Goal: Answer question/provide support: Share knowledge or assist other users

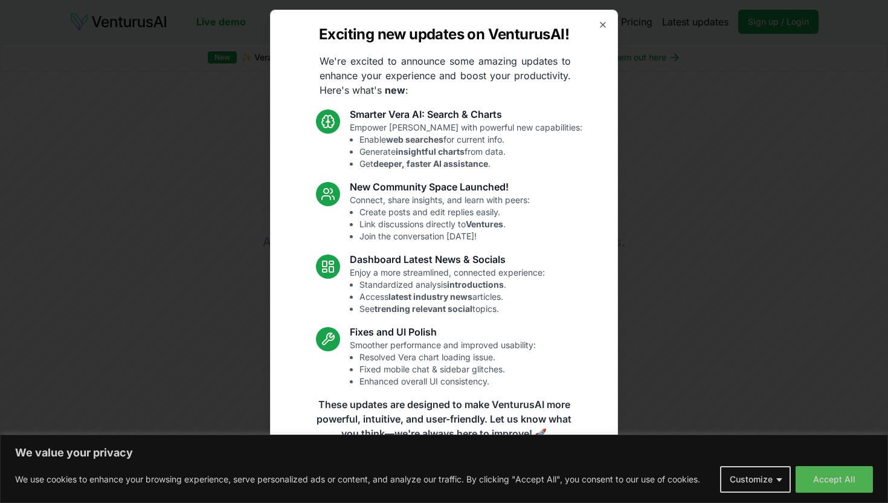
scroll to position [1, 0]
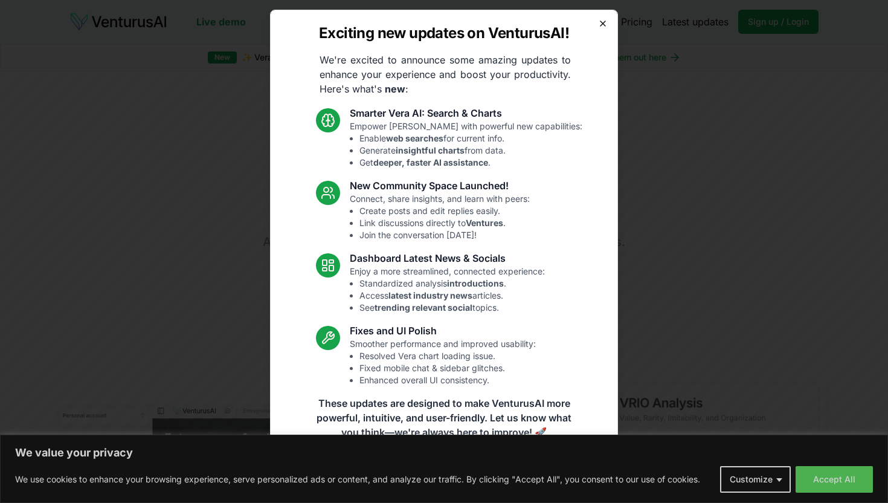
click at [602, 24] on icon "button" at bounding box center [602, 23] width 5 height 5
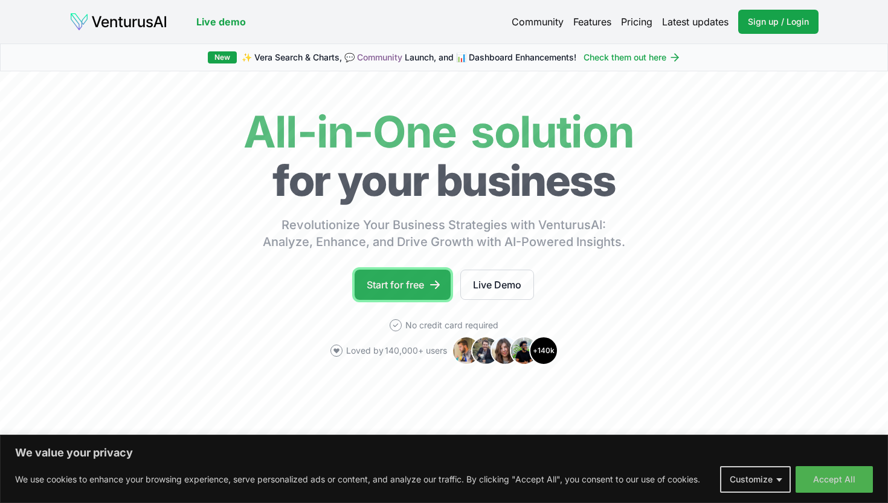
click at [414, 283] on link "Start for free" at bounding box center [403, 284] width 96 height 30
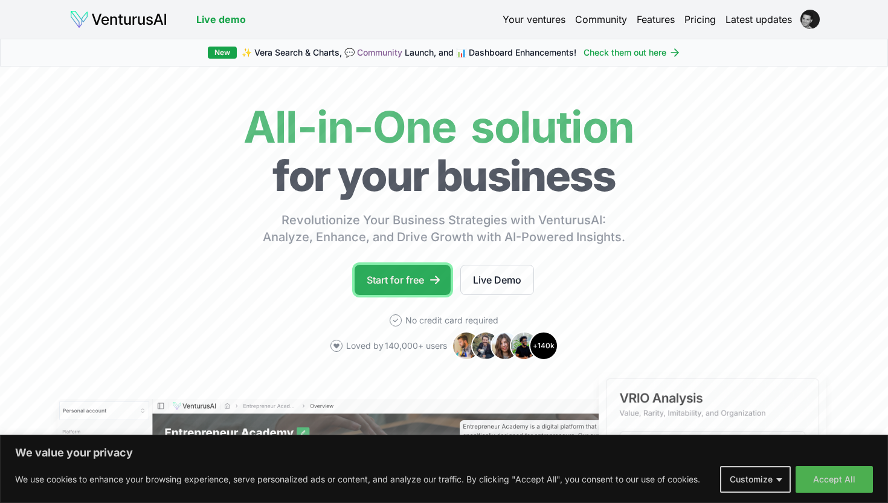
click at [383, 293] on link "Start for free" at bounding box center [403, 280] width 96 height 30
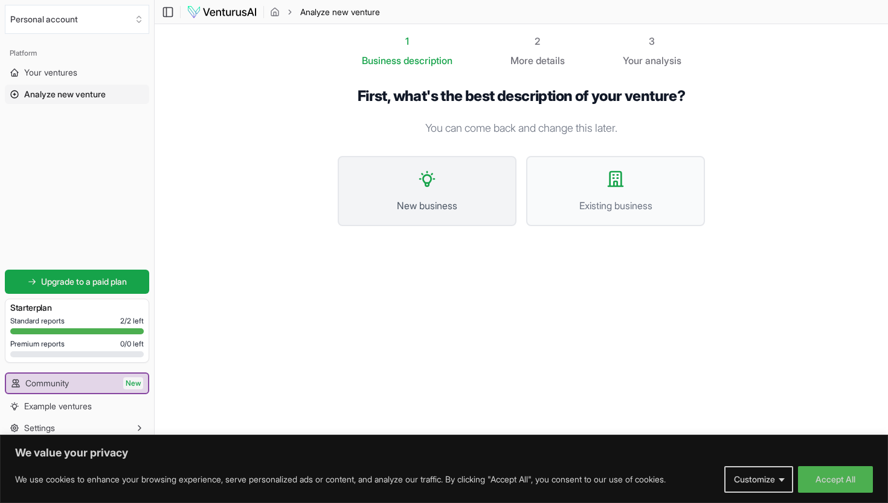
click at [419, 195] on button "New business" at bounding box center [427, 191] width 179 height 70
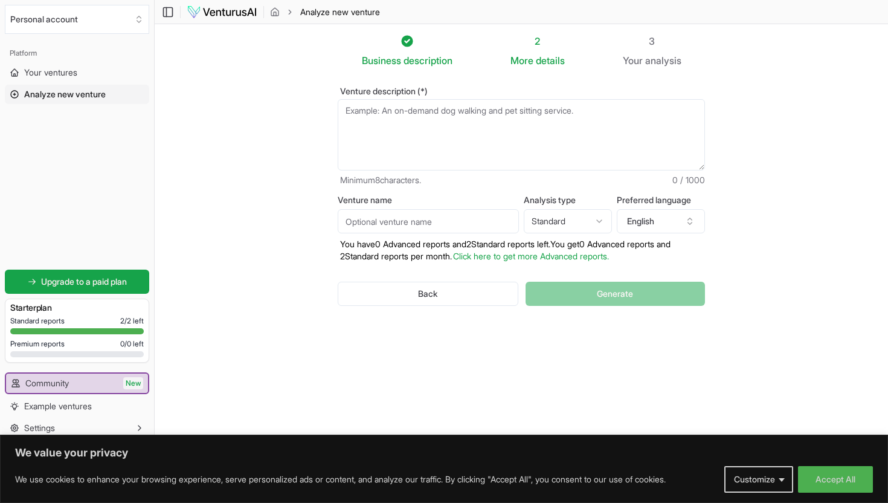
click at [477, 123] on textarea "Venture description (*)" at bounding box center [521, 134] width 367 height 71
paste textarea "VenturusAI:"
type textarea "V"
click at [564, 133] on textarea "Venture description (*)" at bounding box center [521, 134] width 367 height 71
paste textarea "[DOMAIN_NAME] — The Multi-Role AI Search & Assistant Platform Concept [DOMAIN_N…"
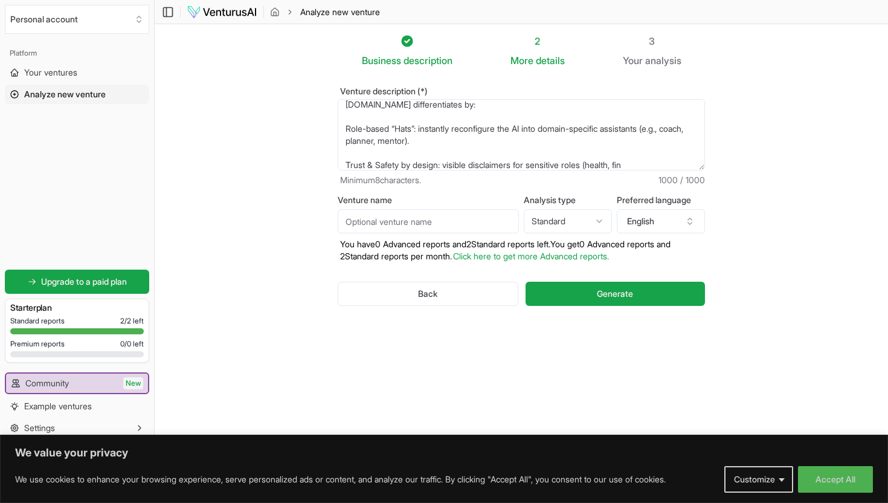
scroll to position [217, 0]
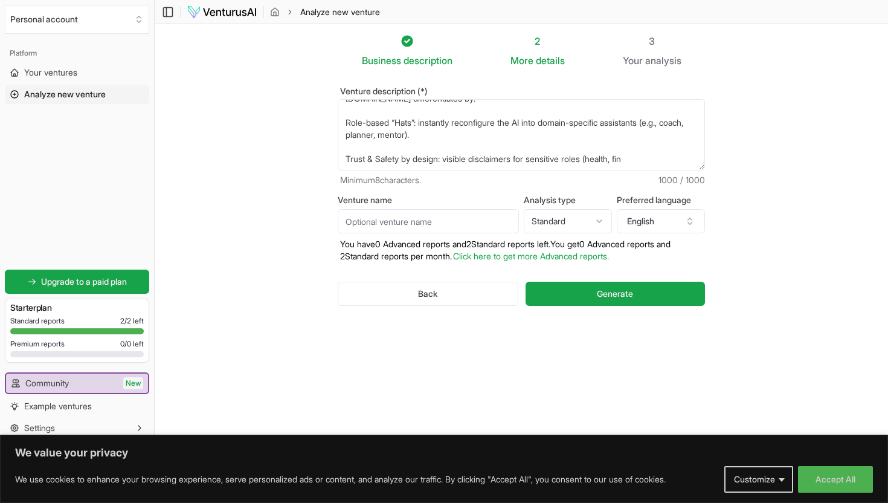
drag, startPoint x: 653, startPoint y: 156, endPoint x: 600, endPoint y: 161, distance: 53.4
click at [599, 161] on textarea "[DOMAIN_NAME] — The Multi-Role AI Search & Assistant Platform Concept [DOMAIN_N…" at bounding box center [521, 134] width 367 height 71
type textarea "[DOMAIN_NAME] — The Multi-Role AI Search & Assistant Platform Concept [DOMAIN_N…"
click at [748, 172] on section "Business description 2 More details 3 Your analysis Venture description (*) Min…" at bounding box center [521, 233] width 733 height 418
click at [430, 225] on input "Venture name" at bounding box center [428, 221] width 181 height 24
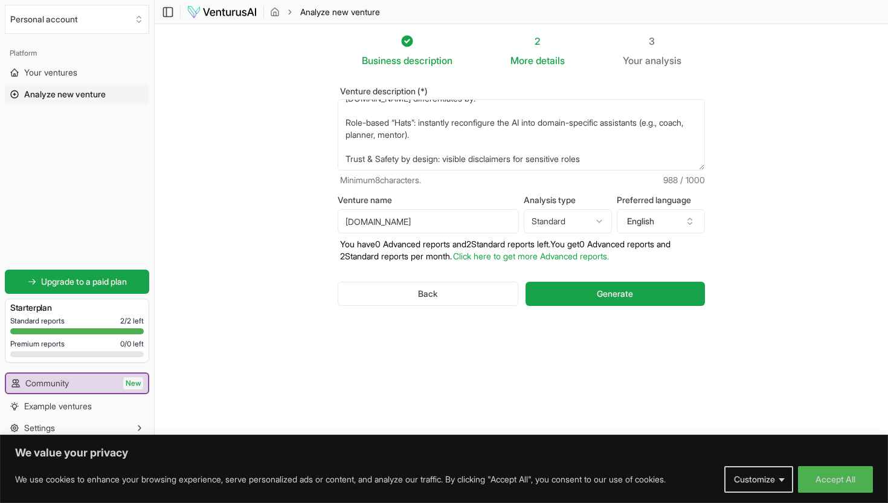
type input "[DOMAIN_NAME]"
click at [567, 226] on html "We value your privacy We use cookies to enhance your browsing experience, serve…" at bounding box center [444, 251] width 888 height 503
select select "advanced"
click at [630, 288] on span "Generate" at bounding box center [615, 294] width 36 height 12
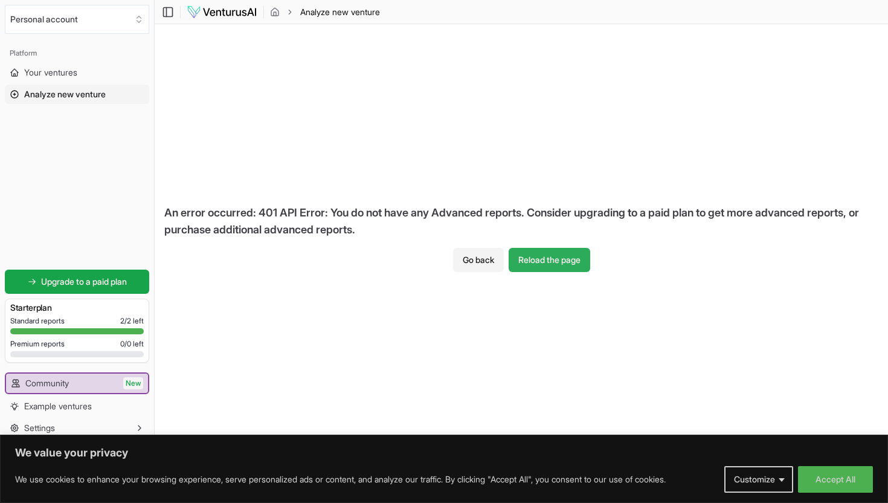
click at [548, 257] on button "Reload the page" at bounding box center [550, 260] width 82 height 24
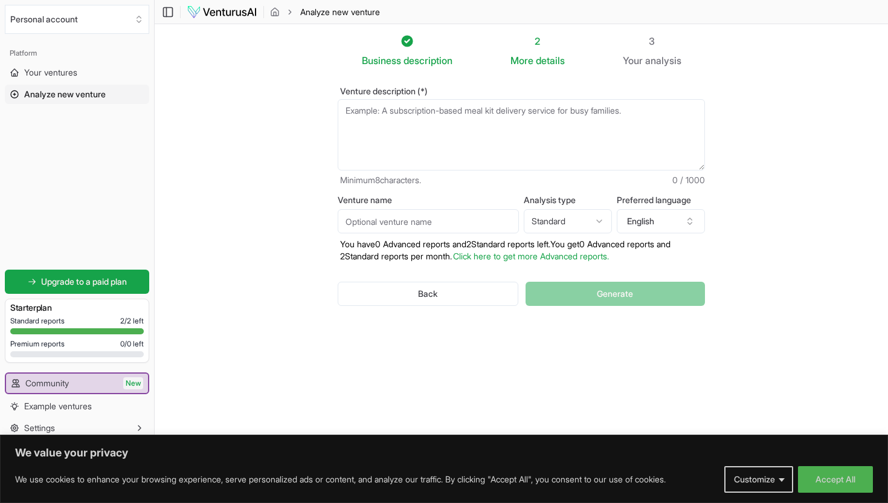
click at [552, 111] on textarea "Venture description (*)" at bounding box center [521, 134] width 367 height 71
paste textarea "[DOMAIN_NAME] — The Multi-Role AI Search & Assistant Platform Concept [DOMAIN_N…"
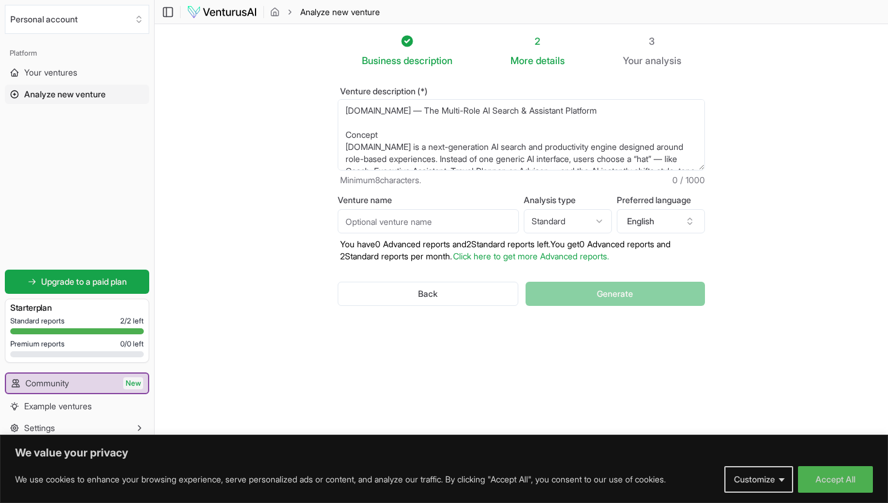
scroll to position [211, 0]
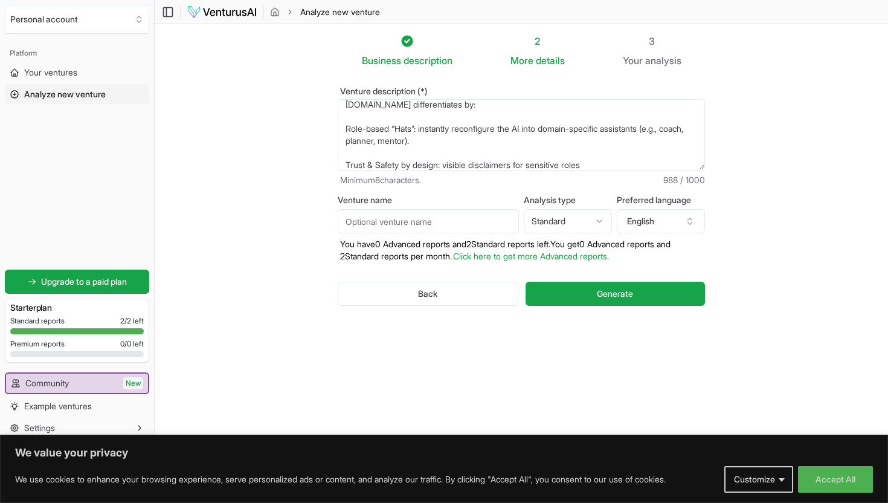
type textarea "[DOMAIN_NAME] — The Multi-Role AI Search & Assistant Platform Concept [DOMAIN_N…"
click at [438, 228] on input "Venture name" at bounding box center [428, 221] width 181 height 24
type input "[DOMAIN_NAME]"
click at [553, 224] on html "We value your privacy We use cookies to enhance your browsing experience, serve…" at bounding box center [444, 251] width 888 height 503
select select "advanced"
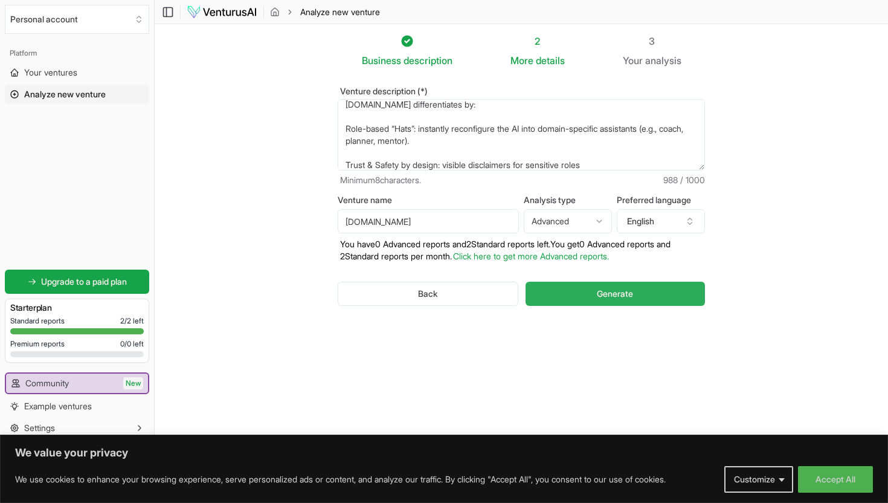
click at [605, 295] on span "Generate" at bounding box center [615, 294] width 36 height 12
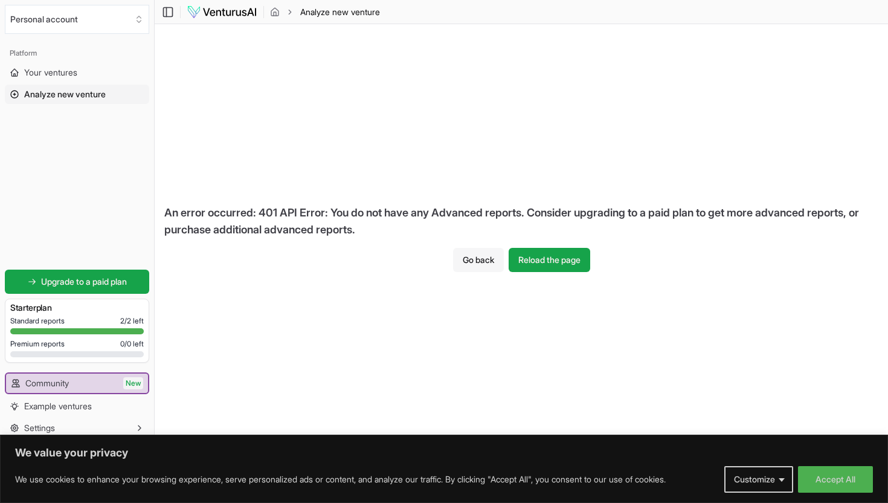
click at [469, 260] on button "Go back" at bounding box center [478, 260] width 51 height 24
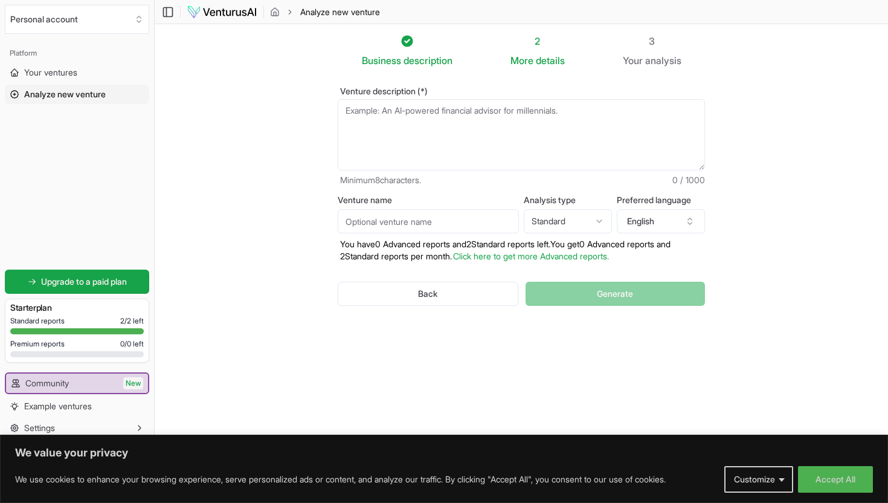
click at [482, 138] on textarea "Venture description (*)" at bounding box center [521, 134] width 367 height 71
paste textarea "doop.com — The Multi-Role AI Search & Assistant Platform Concept doop.com is a …"
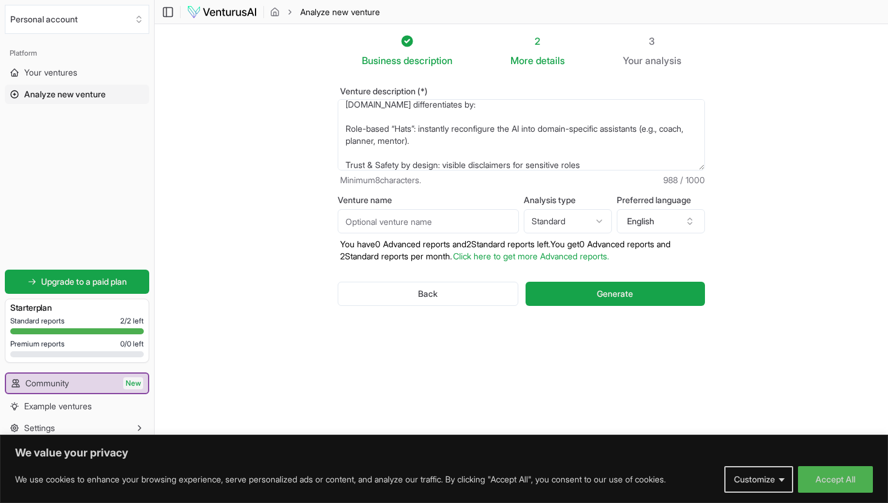
type textarea "[DOMAIN_NAME] — The Multi-Role AI Search & Assistant Platform Concept [DOMAIN_N…"
click at [582, 222] on html "We value your privacy We use cookies to enhance your browsing experience, serve…" at bounding box center [444, 251] width 888 height 503
click at [450, 212] on html "We value your privacy We use cookies to enhance your browsing experience, serve…" at bounding box center [444, 251] width 888 height 503
click at [450, 216] on input "Venture name" at bounding box center [428, 221] width 181 height 24
type input "[DOMAIN_NAME]"
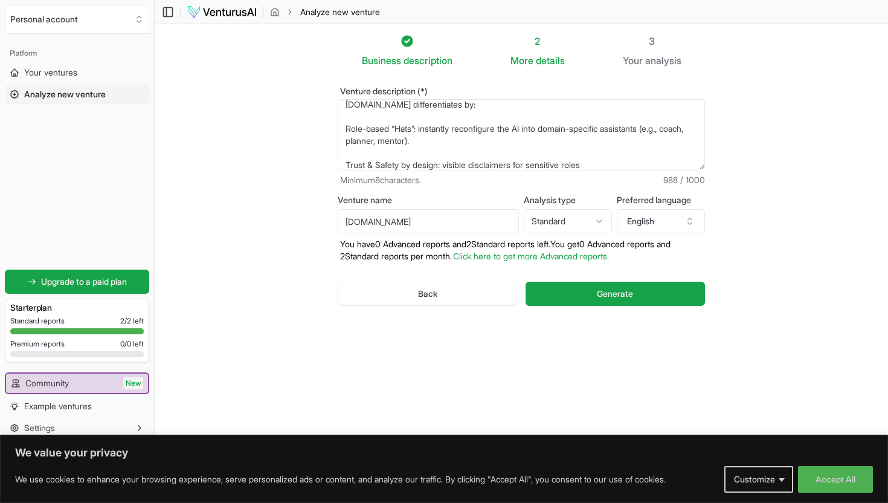
click at [723, 255] on div "Venture description (*) Minimum 8 characters. 988 / 1000 Venture name doop.com …" at bounding box center [521, 206] width 406 height 277
click at [614, 292] on span "Generate" at bounding box center [615, 294] width 36 height 12
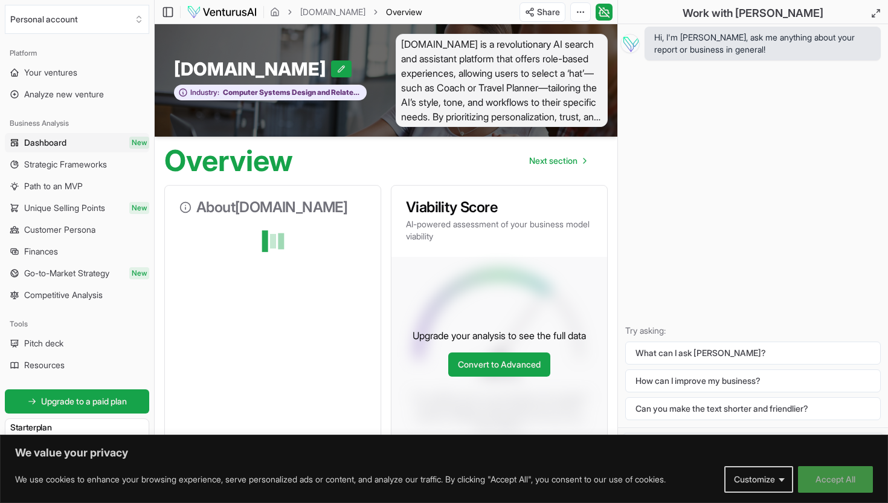
click at [845, 482] on button "Accept All" at bounding box center [835, 479] width 75 height 27
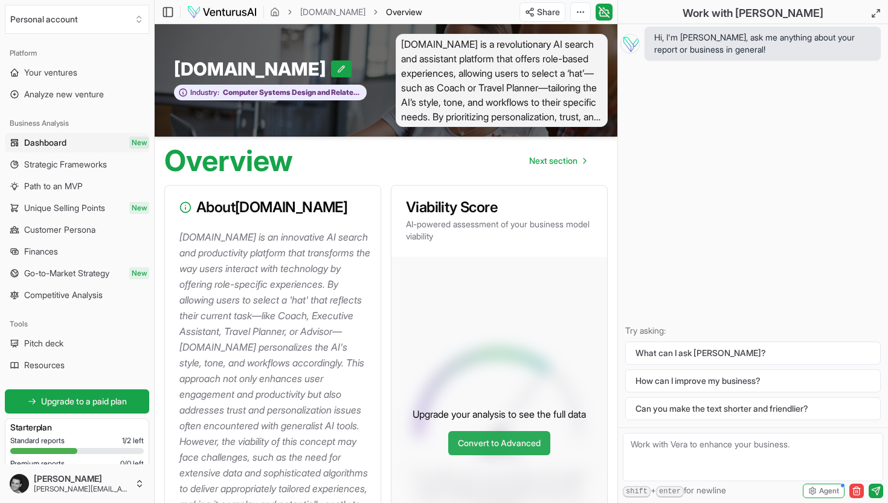
click at [524, 447] on link "Convert to Advanced" at bounding box center [499, 443] width 102 height 24
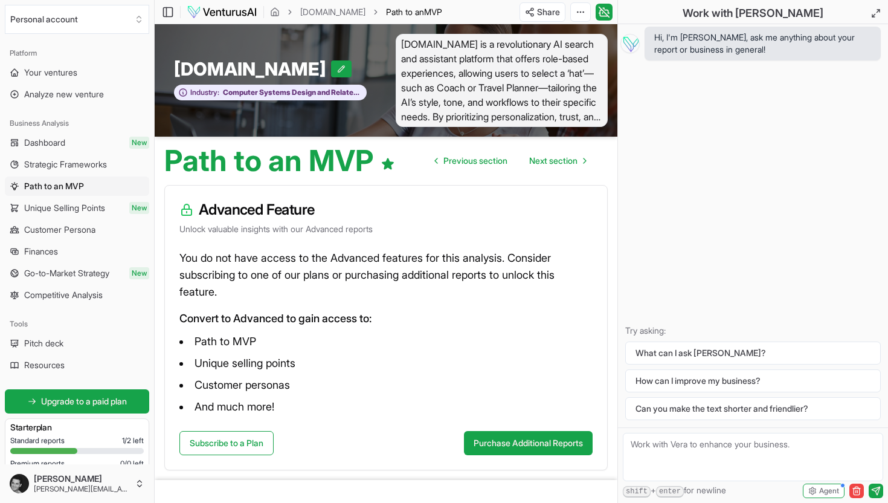
scroll to position [37, 0]
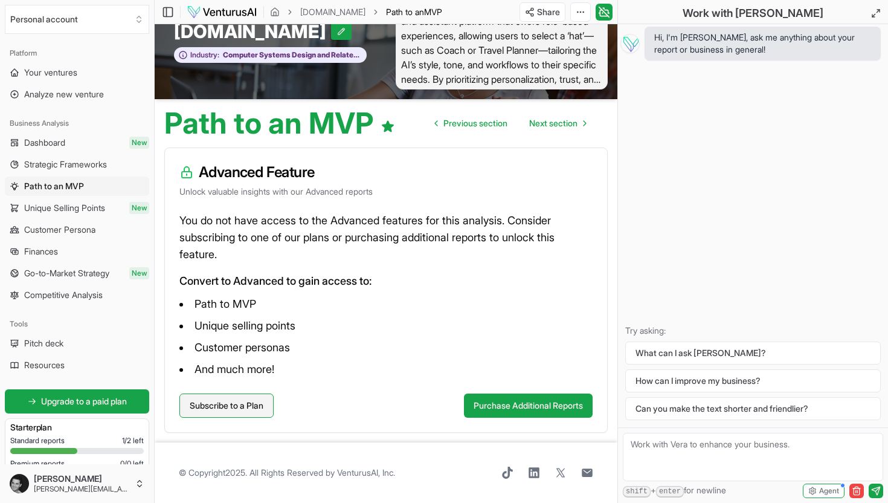
click at [269, 409] on link "Subscribe to a Plan" at bounding box center [226, 405] width 94 height 24
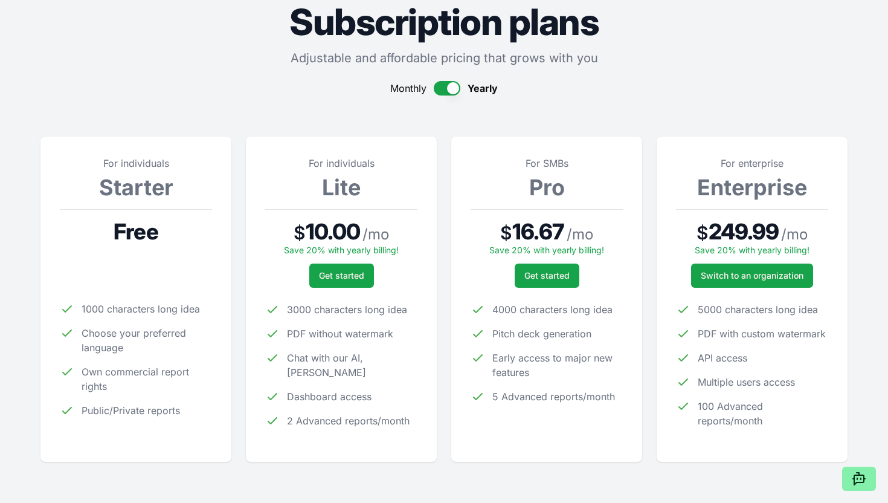
scroll to position [56, 0]
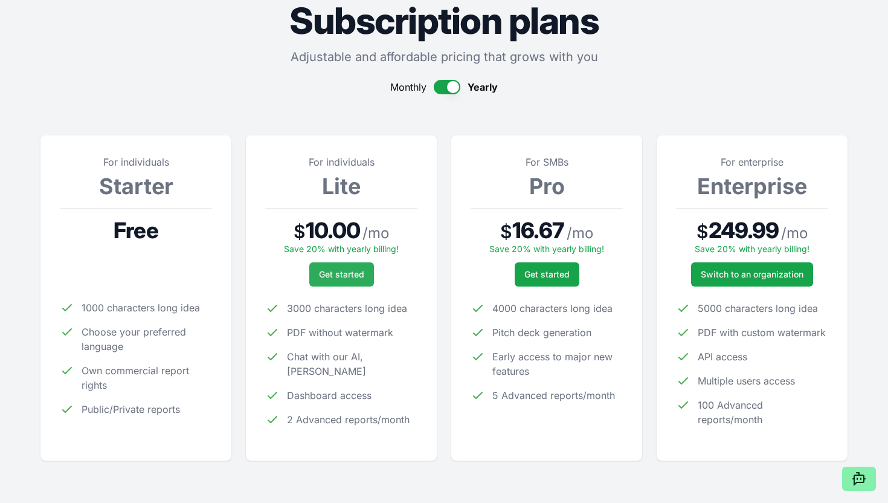
click at [352, 280] on span "Get started" at bounding box center [341, 274] width 45 height 12
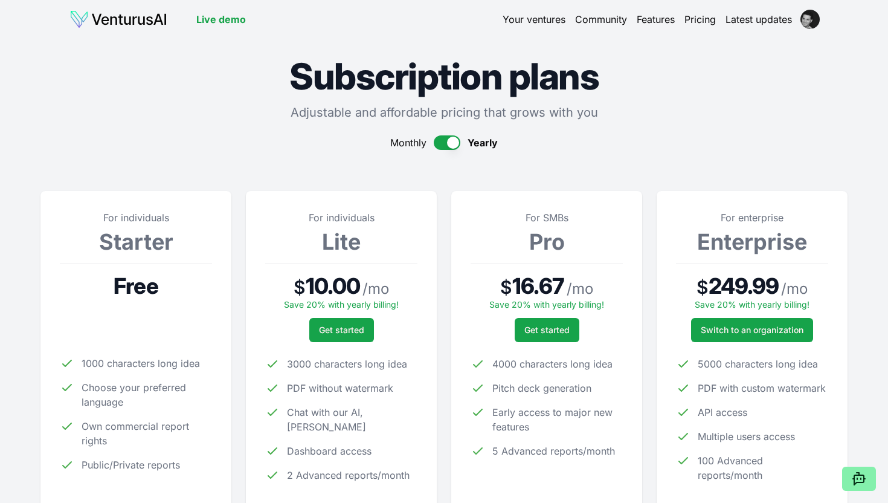
scroll to position [56, 0]
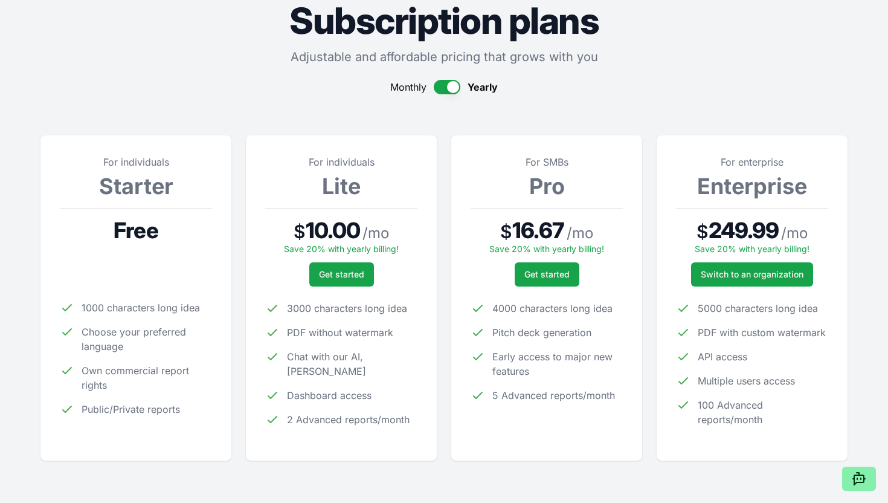
click at [442, 85] on button "button" at bounding box center [447, 87] width 27 height 14
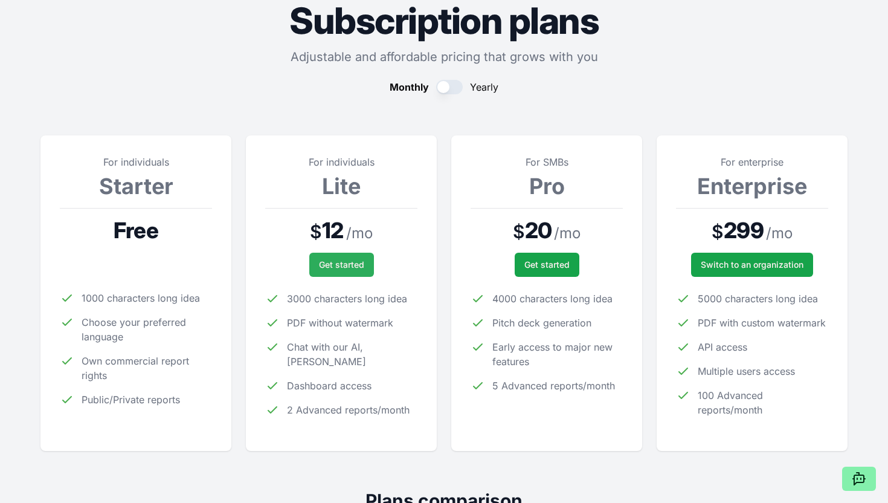
click at [338, 263] on span "Get started" at bounding box center [341, 265] width 45 height 12
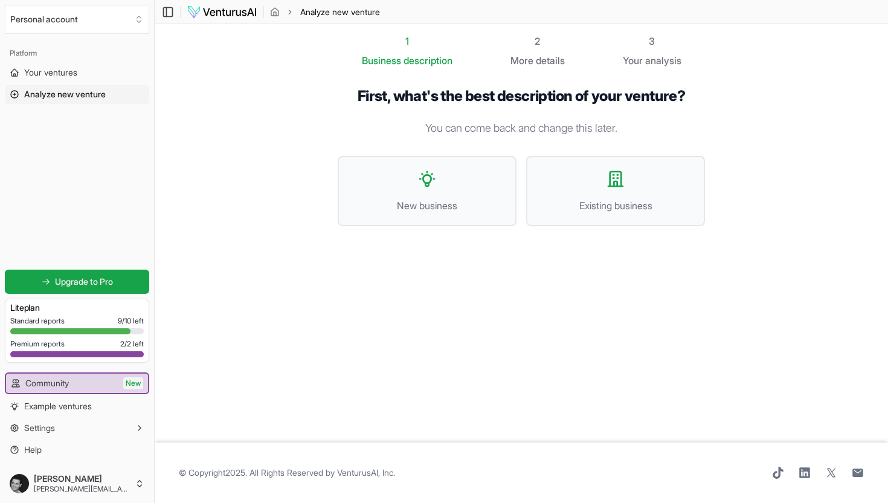
click at [63, 94] on span "Analyze new venture" at bounding box center [65, 94] width 82 height 12
click at [14, 94] on icon at bounding box center [14, 94] width 7 height 7
click at [51, 67] on span "Your ventures" at bounding box center [50, 72] width 53 height 12
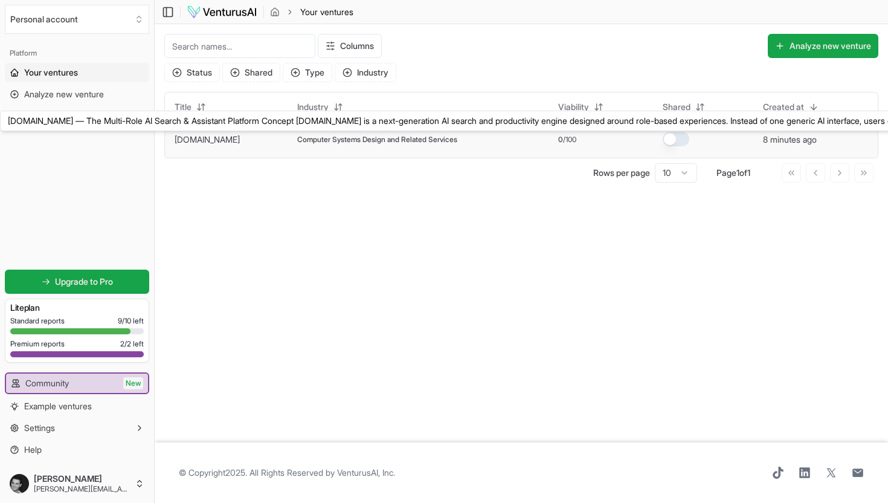
click at [210, 140] on link "doop.com" at bounding box center [207, 139] width 65 height 10
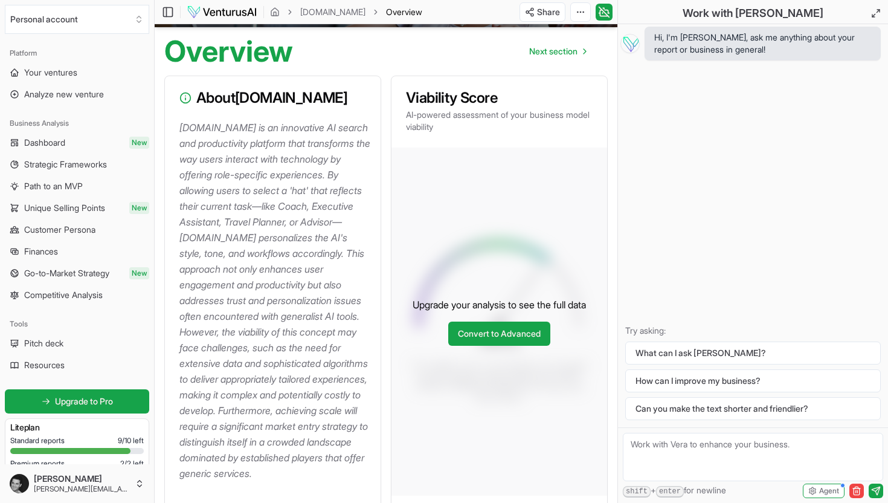
scroll to position [108, 0]
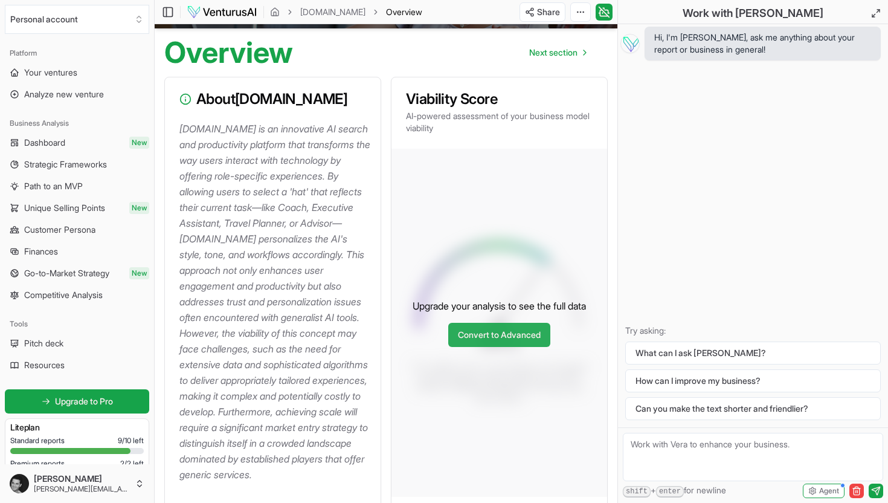
click at [526, 338] on link "Convert to Advanced" at bounding box center [499, 335] width 102 height 24
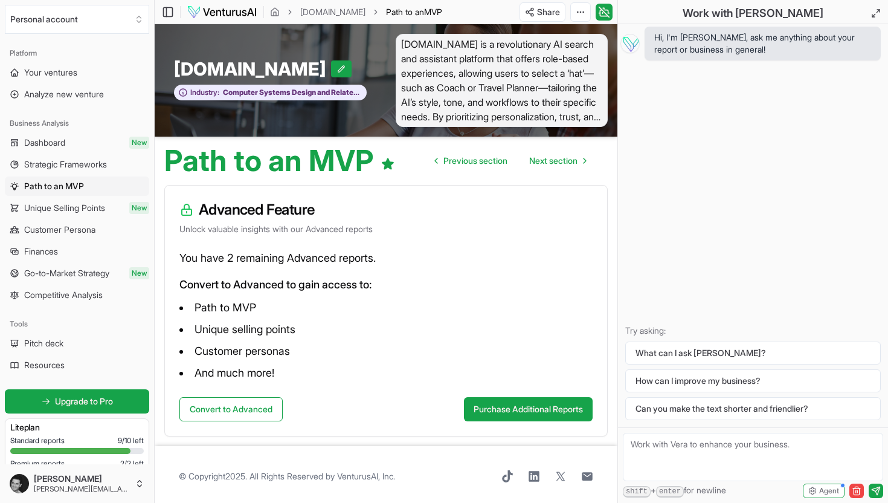
scroll to position [4, 0]
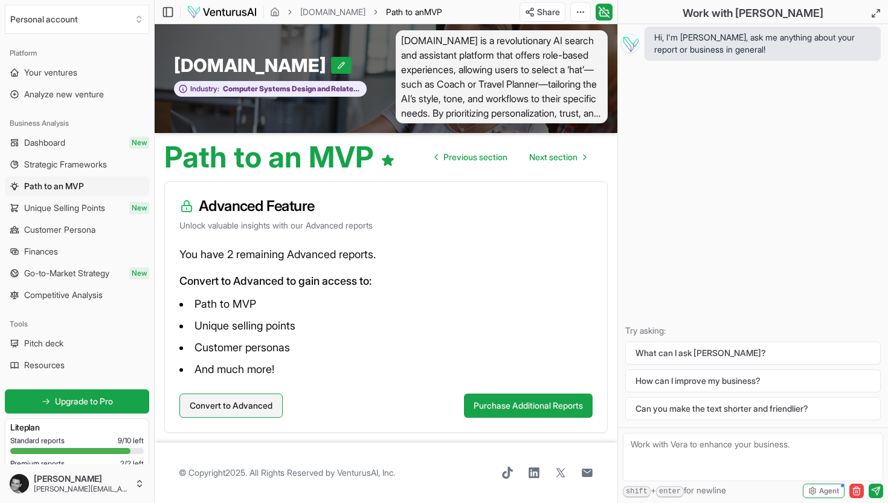
click at [222, 404] on button "Convert to Advanced" at bounding box center [230, 405] width 103 height 24
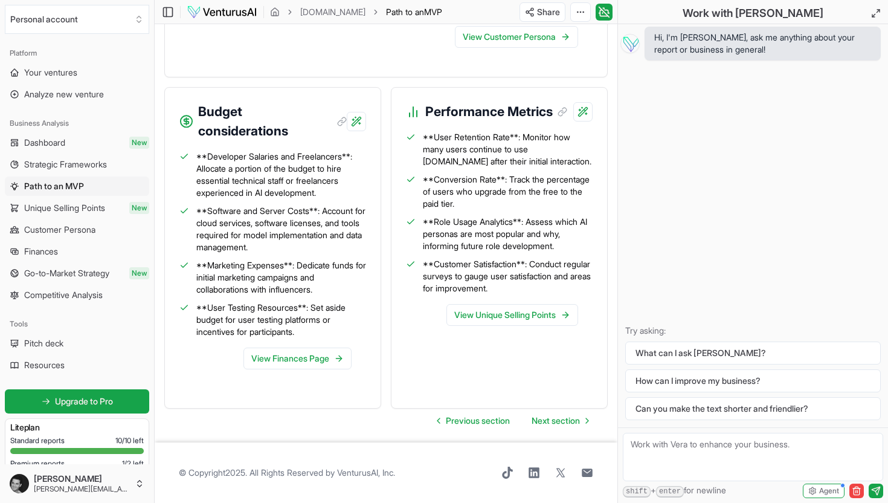
scroll to position [1634, 0]
click at [552, 416] on span "Next section" at bounding box center [556, 420] width 48 height 12
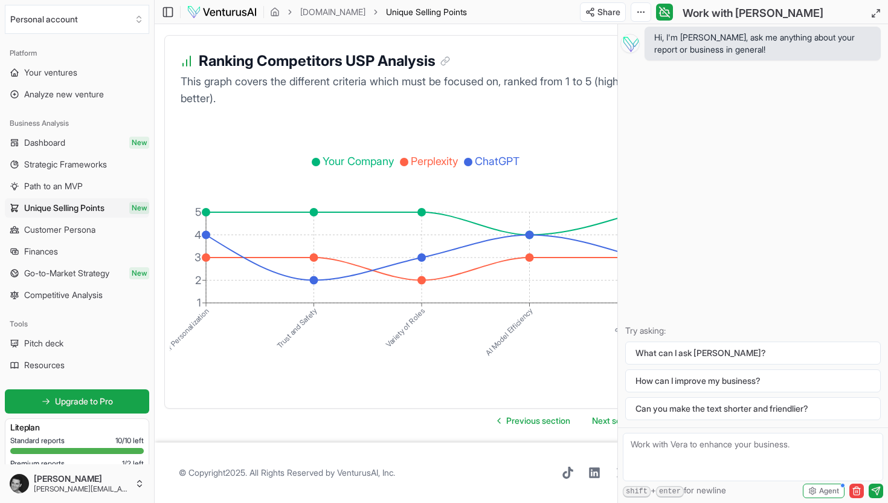
scroll to position [2445, 60]
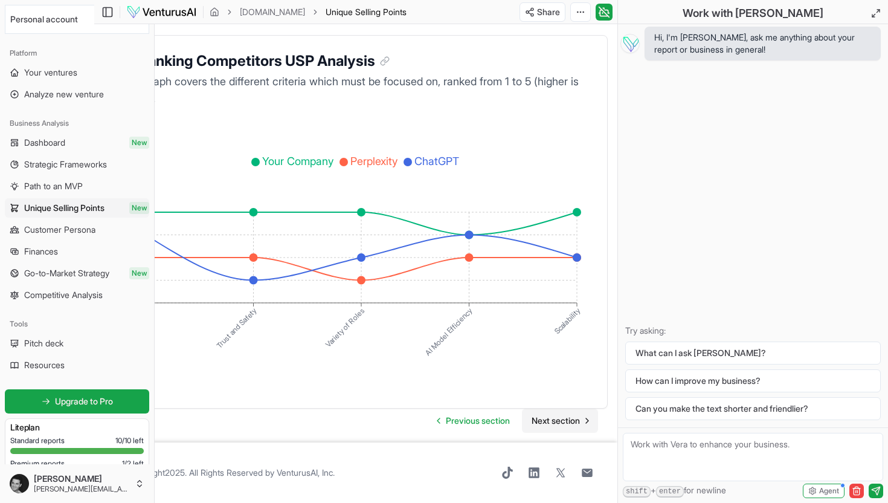
click at [548, 418] on span "Next section" at bounding box center [556, 420] width 48 height 12
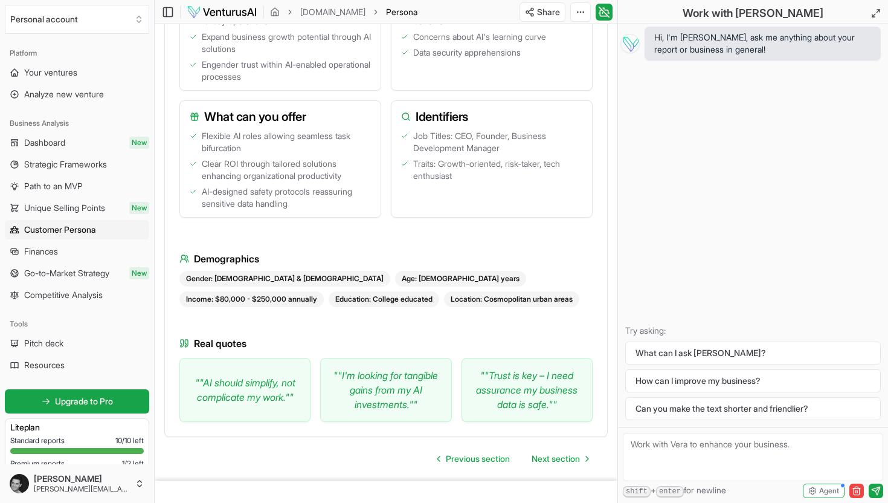
scroll to position [1484, 0]
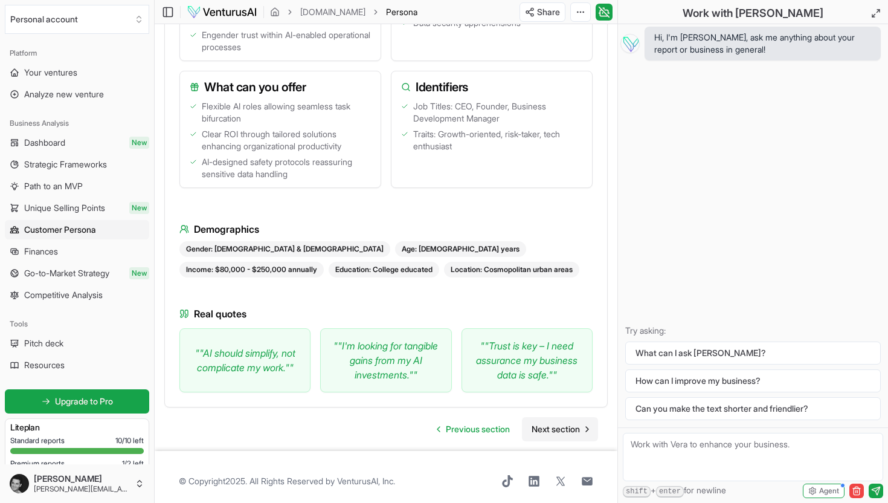
click at [558, 423] on span "Next section" at bounding box center [556, 429] width 48 height 12
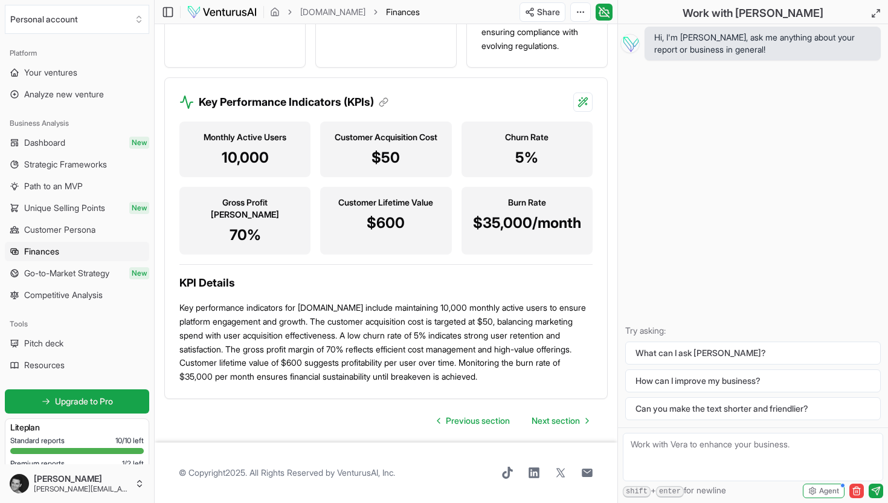
scroll to position [1690, 0]
click at [560, 418] on span "Next section" at bounding box center [556, 420] width 48 height 12
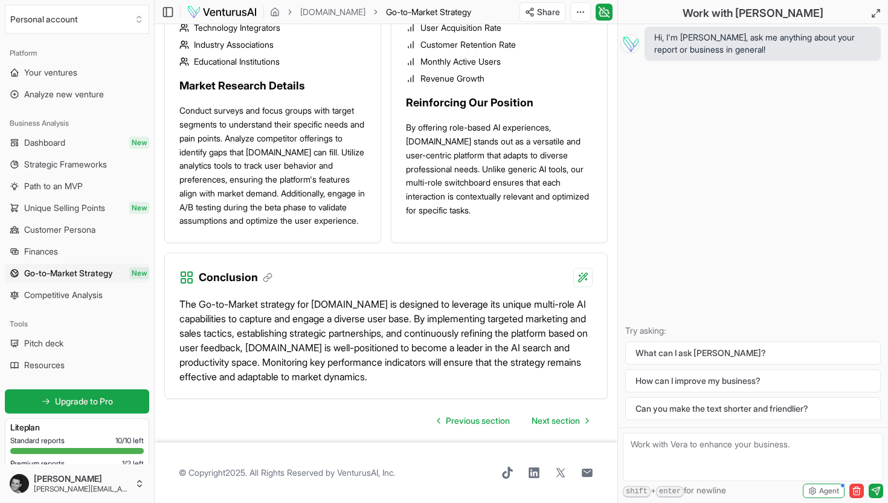
scroll to position [1725, 0]
click at [567, 418] on span "Next section" at bounding box center [556, 420] width 48 height 12
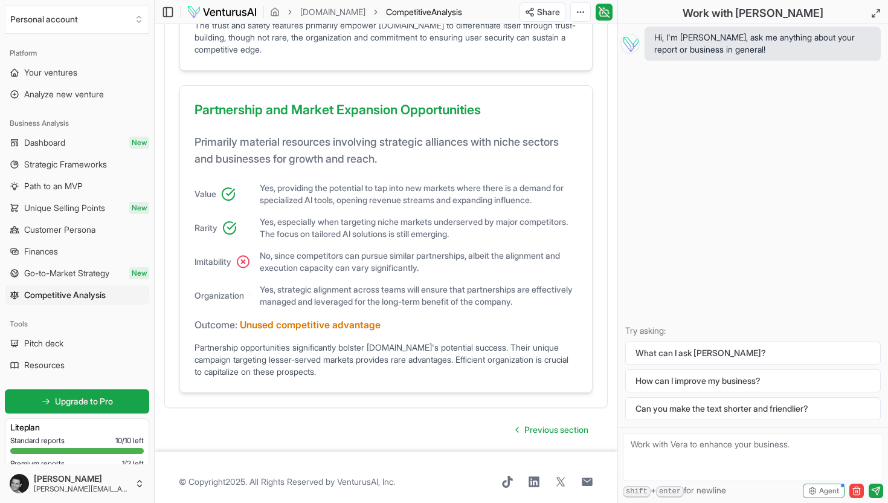
scroll to position [1128, 0]
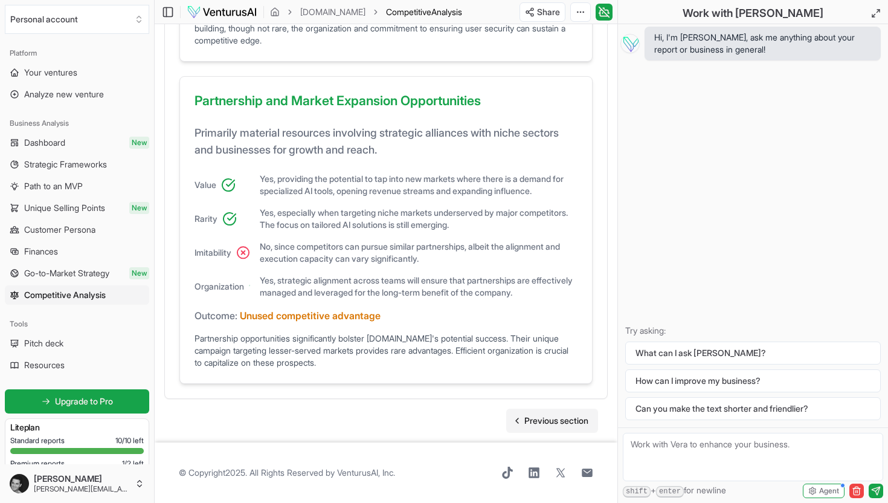
click at [546, 417] on span "Previous section" at bounding box center [556, 420] width 64 height 12
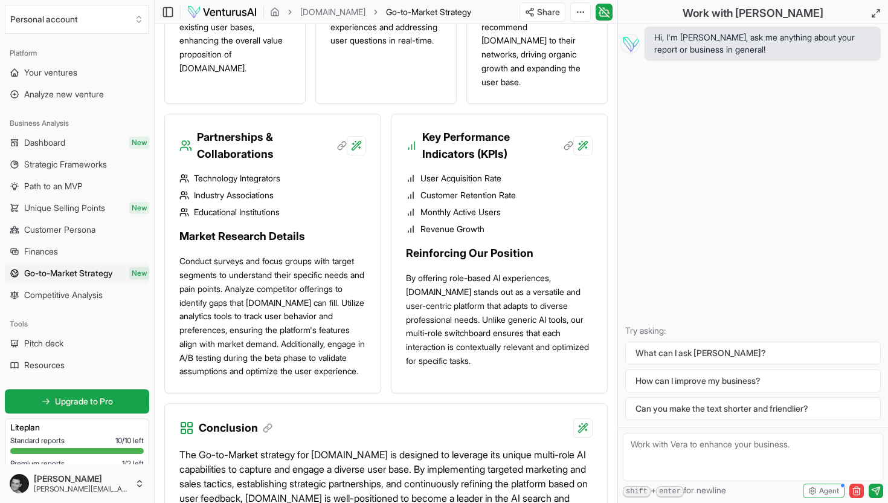
scroll to position [1725, 0]
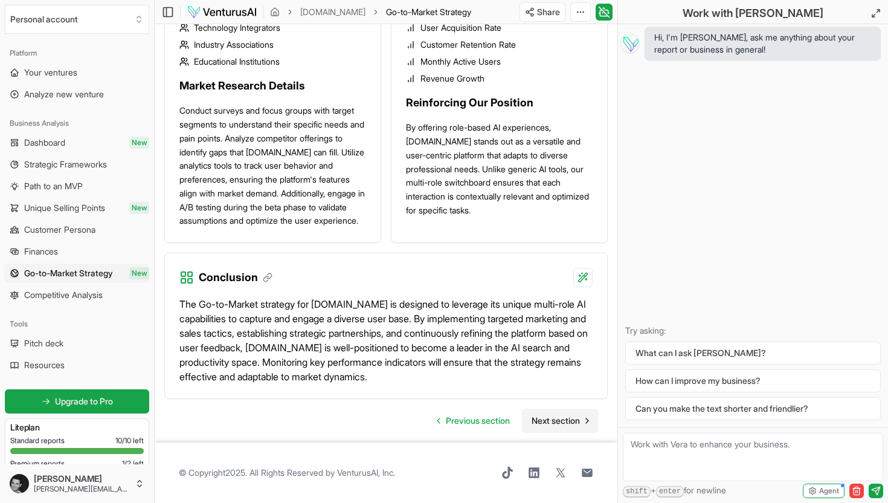
click at [562, 417] on span "Next section" at bounding box center [556, 420] width 48 height 12
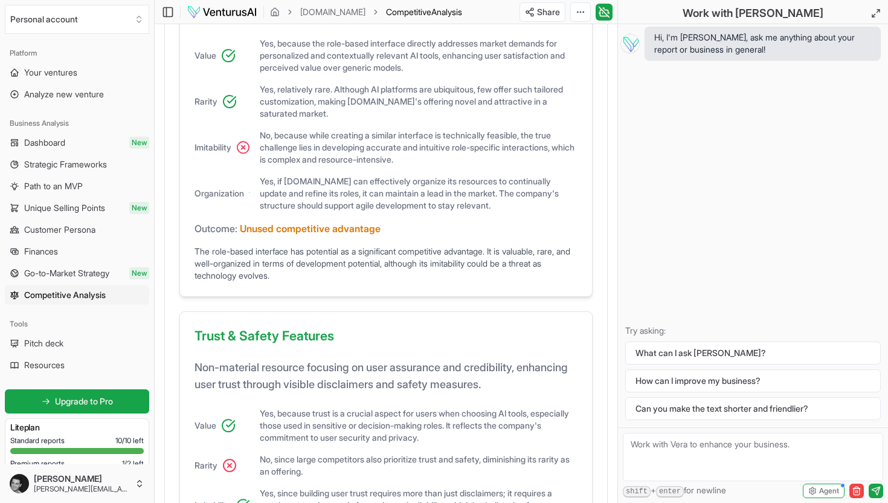
scroll to position [501, 0]
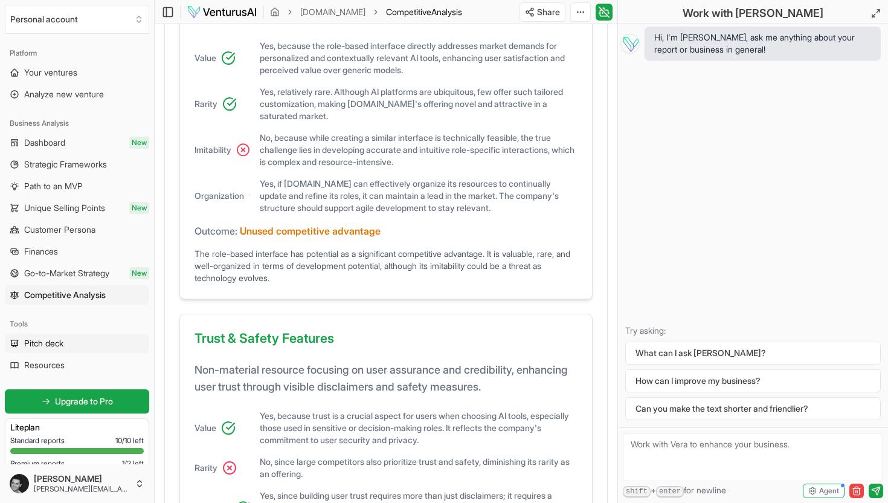
click at [45, 343] on span "Pitch deck" at bounding box center [43, 343] width 39 height 12
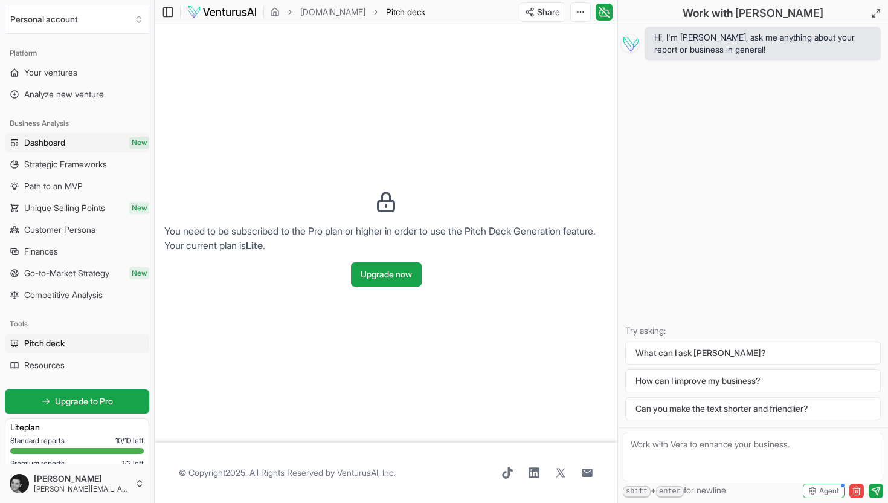
click at [63, 142] on span "Dashboard" at bounding box center [44, 143] width 41 height 12
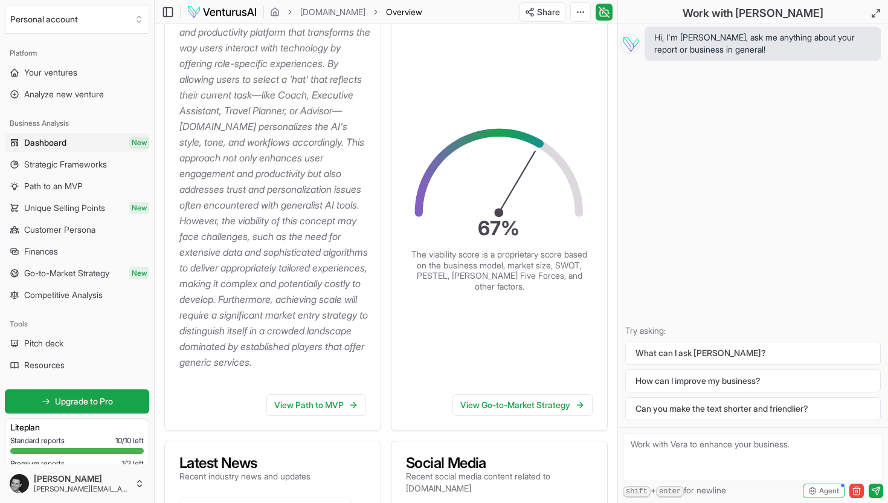
scroll to position [224, 0]
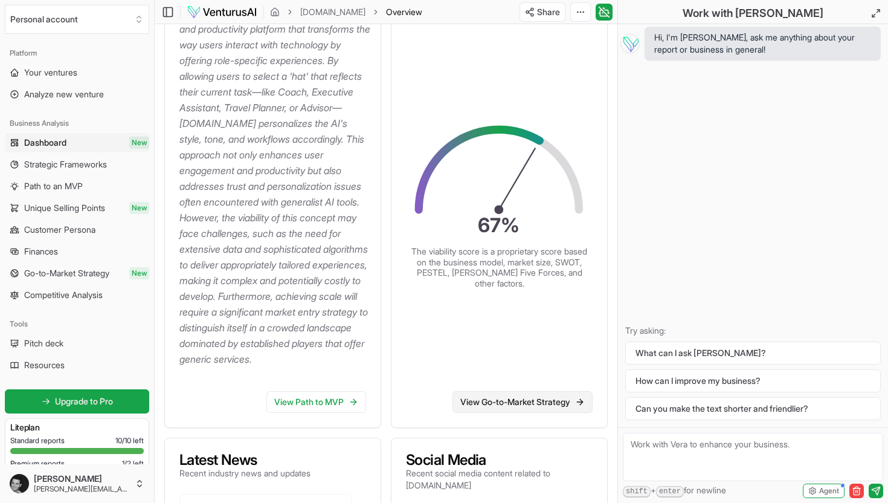
click at [562, 413] on link "View Go-to-Market Strategy" at bounding box center [522, 402] width 140 height 22
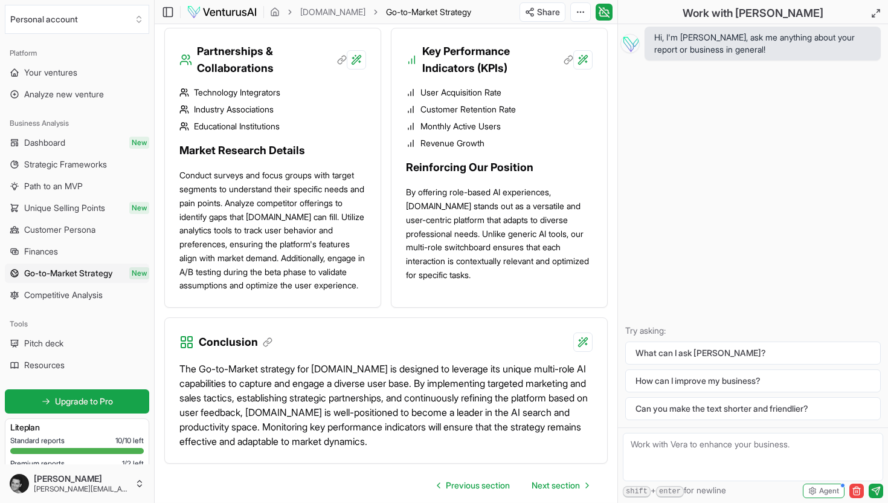
scroll to position [1725, 0]
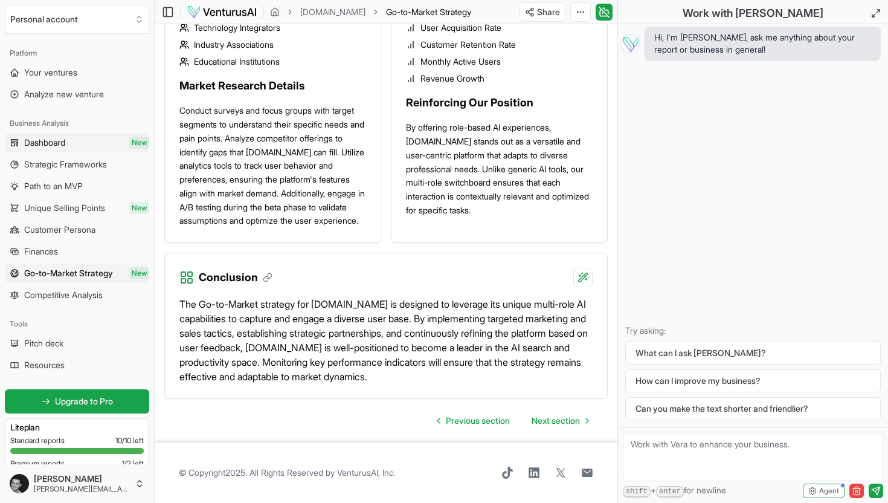
click at [72, 138] on link "Dashboard New" at bounding box center [77, 142] width 144 height 19
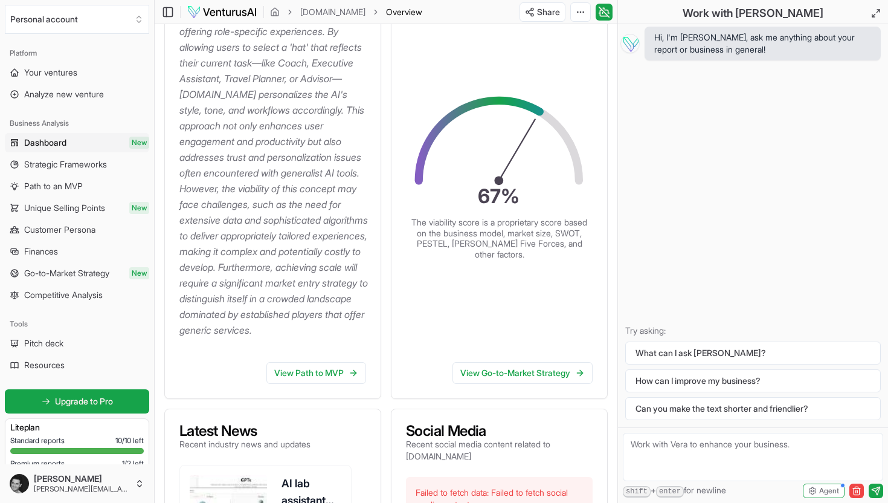
scroll to position [253, 0]
click at [729, 443] on textarea at bounding box center [753, 457] width 260 height 48
type textarea "how can I improve the viabilty score?"
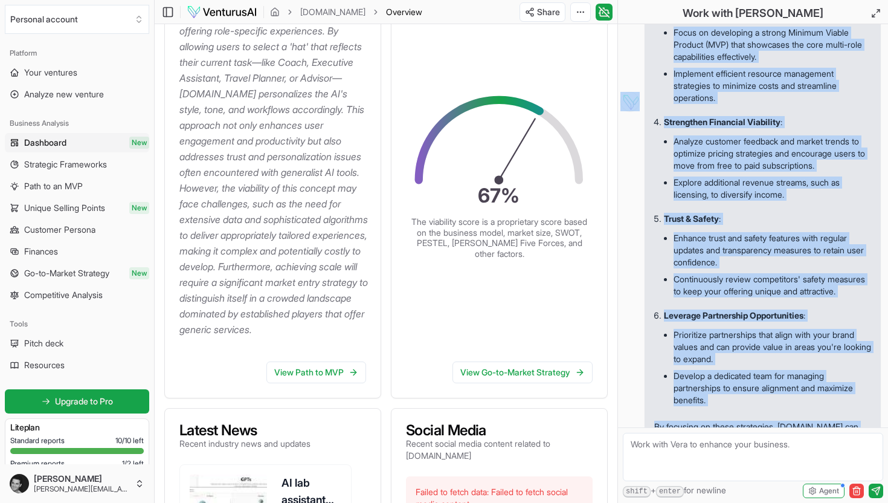
scroll to position [399, 0]
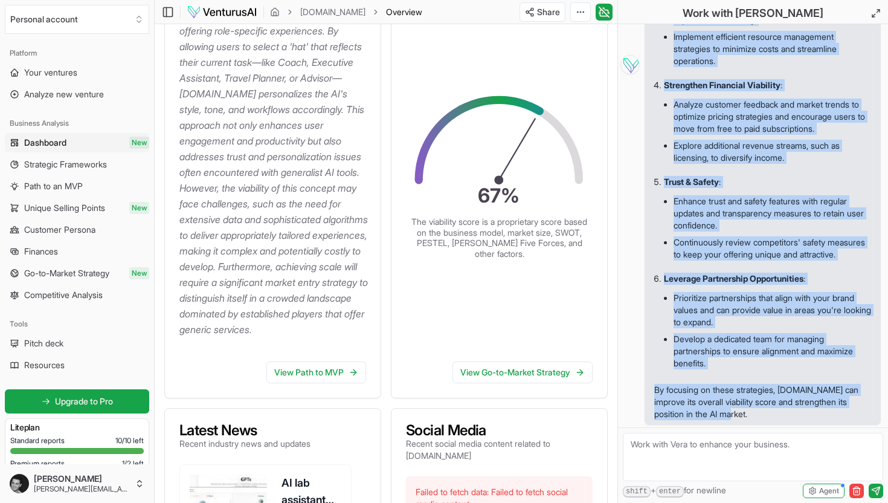
drag, startPoint x: 652, startPoint y: 97, endPoint x: 808, endPoint y: 417, distance: 356.1
click at [808, 417] on span "Improving the viability score for doop.com involves addressing several key area…" at bounding box center [763, 65] width 236 height 720
copy div "Improving the viability score for doop.com involves addressing several key area…"
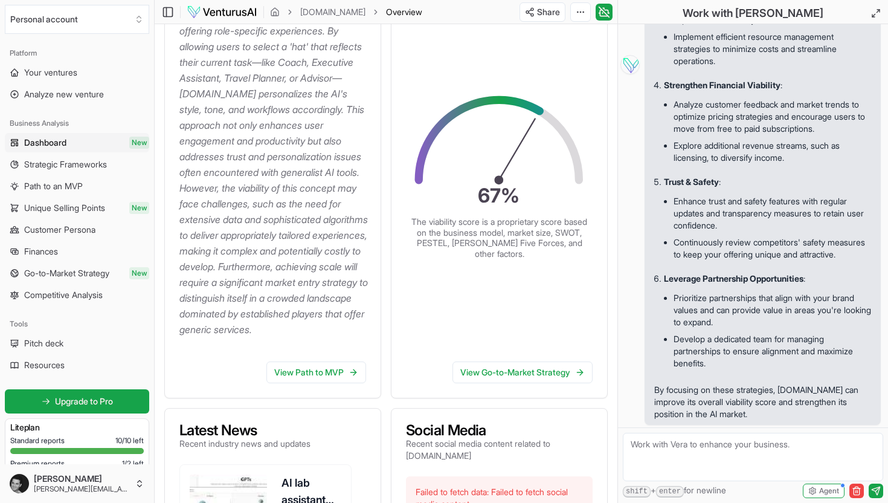
click at [793, 461] on textarea at bounding box center [753, 457] width 260 height 48
type textarea "what is the typical viability score for a new business idea that survives and t…"
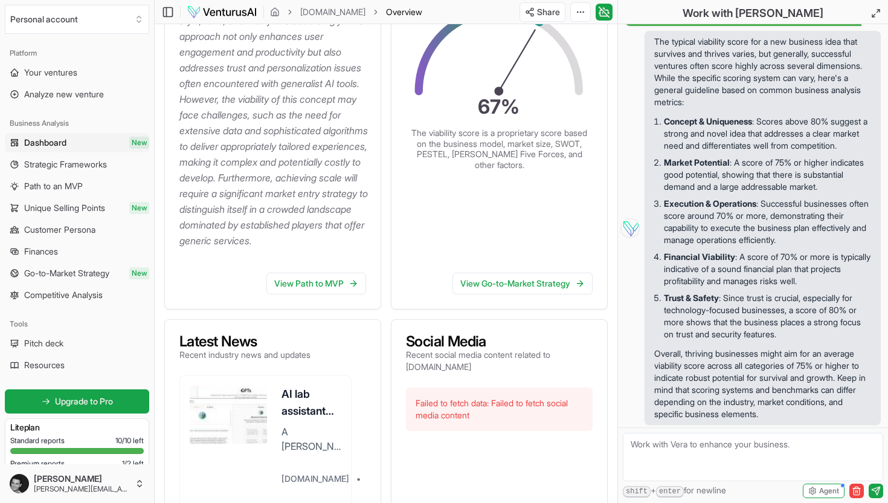
scroll to position [861, 0]
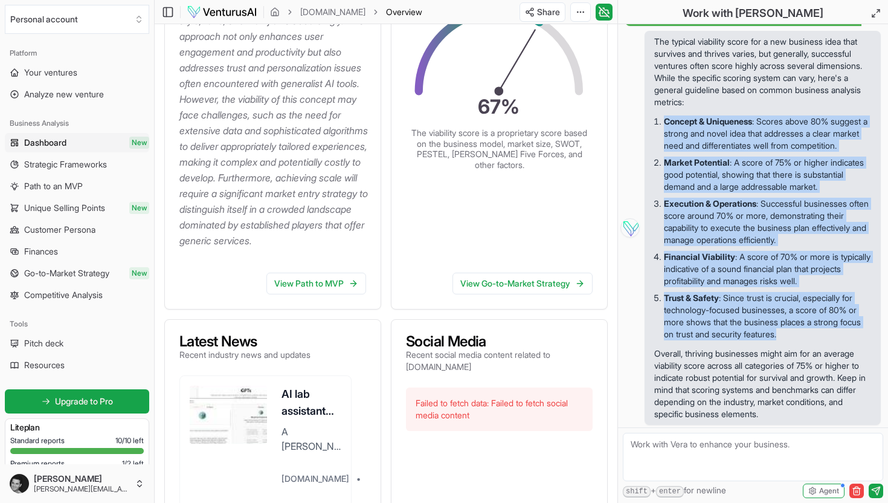
drag, startPoint x: 817, startPoint y: 332, endPoint x: 657, endPoint y: 94, distance: 286.5
click at [657, 108] on ol "Concept & Uniqueness : Scores above 80% suggest a strong and novel idea that ad…" at bounding box center [762, 227] width 217 height 239
copy ol "Concept & Uniqueness : Scores above 80% suggest a strong and novel idea that ad…"
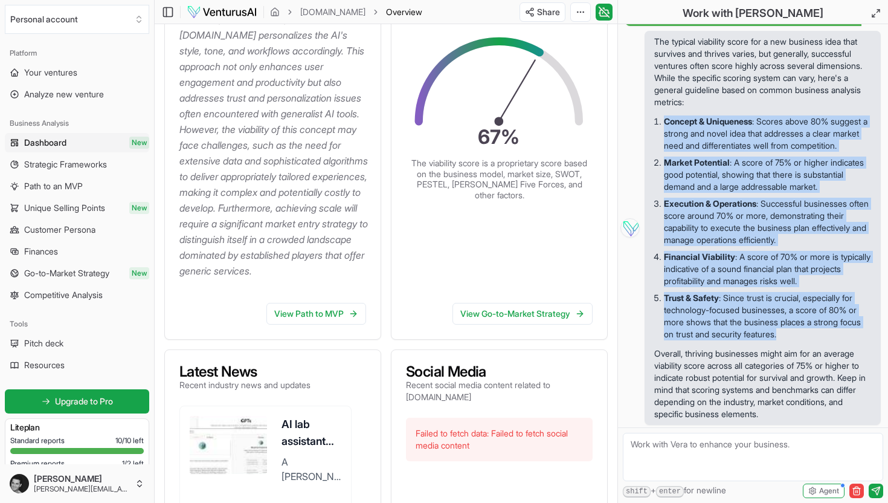
scroll to position [310, 0]
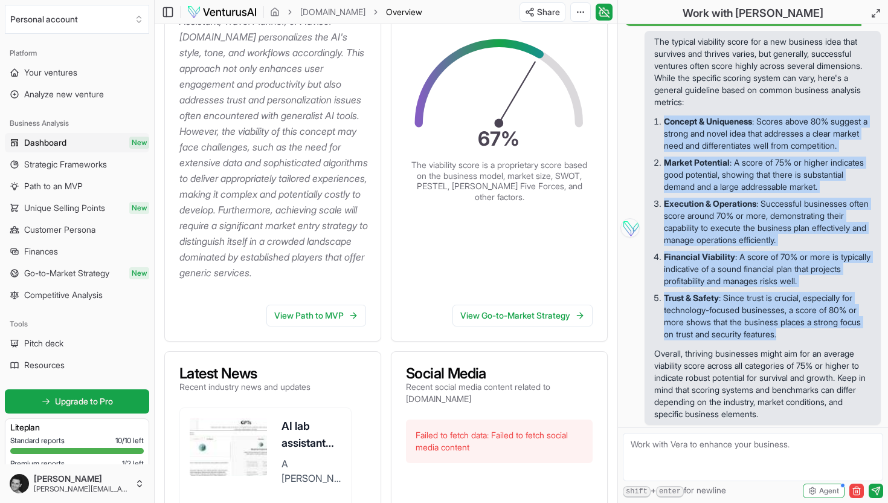
click at [51, 140] on span "Dashboard" at bounding box center [45, 143] width 42 height 12
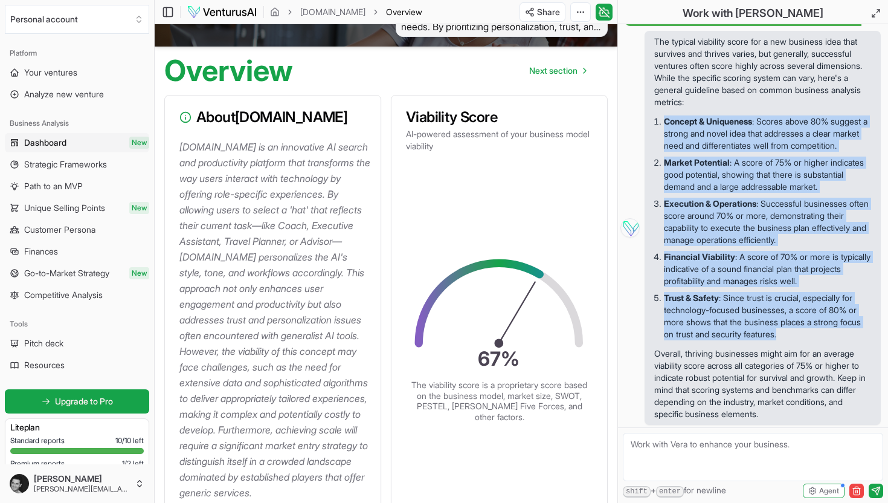
scroll to position [0, 0]
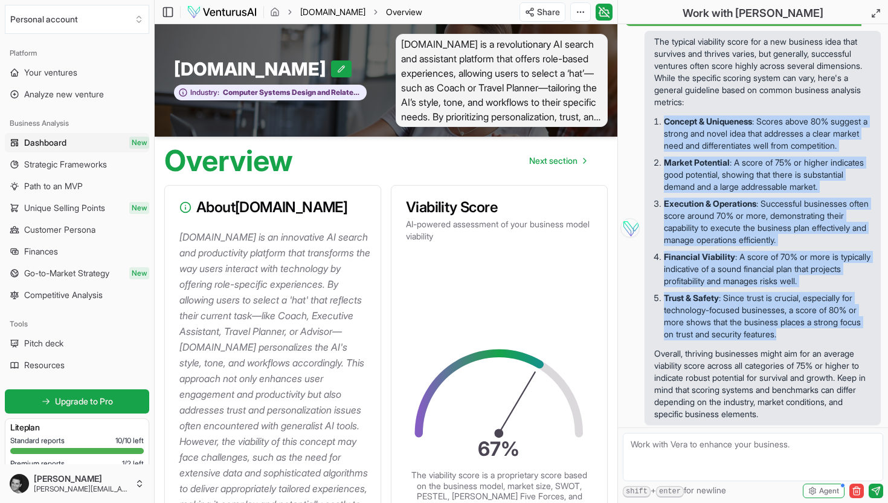
click at [319, 8] on link "doop.com" at bounding box center [332, 12] width 65 height 12
click at [277, 10] on icon "breadcrumb" at bounding box center [275, 12] width 10 height 10
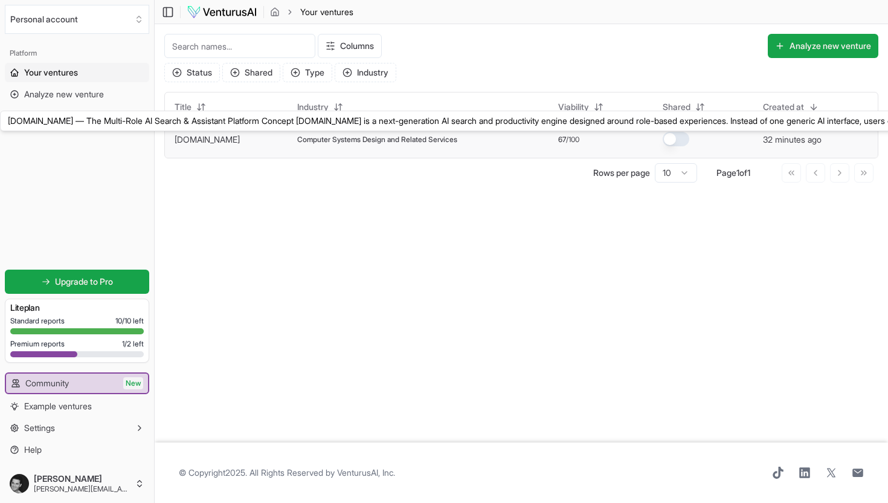
click at [202, 138] on link "doop.com" at bounding box center [207, 139] width 65 height 10
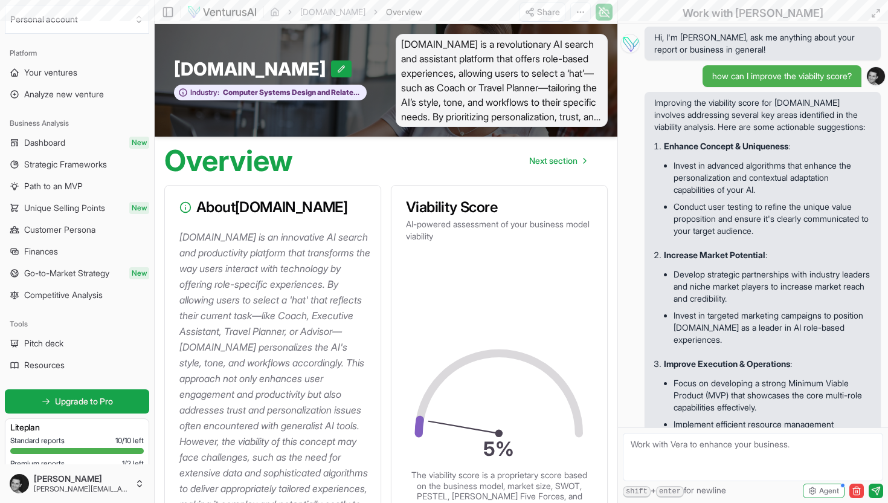
scroll to position [861, 0]
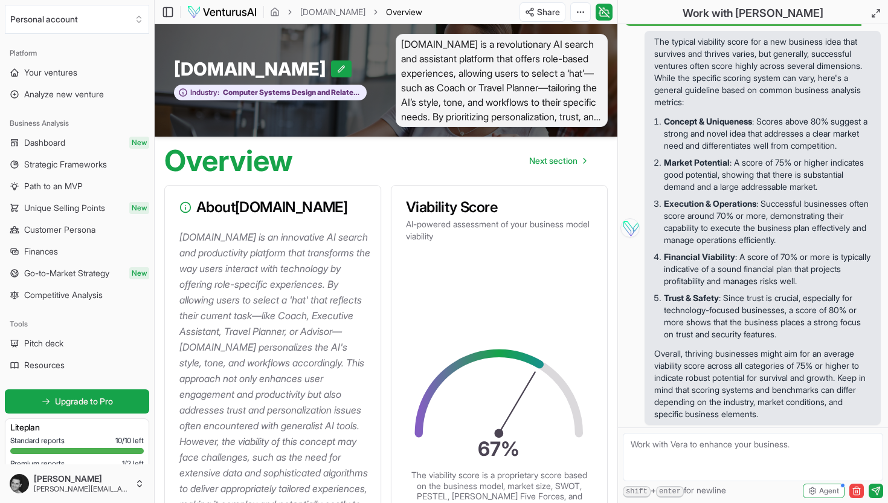
click at [558, 100] on span "doop.com is a revolutionary AI search and assistant platform that offers role-b…" at bounding box center [502, 80] width 212 height 93
click at [596, 94] on span "doop.com is a revolutionary AI search and assistant platform that offers role-b…" at bounding box center [502, 80] width 212 height 93
click at [583, 11] on html "We value your privacy We use cookies to enhance your browsing experience, serve…" at bounding box center [444, 251] width 888 height 503
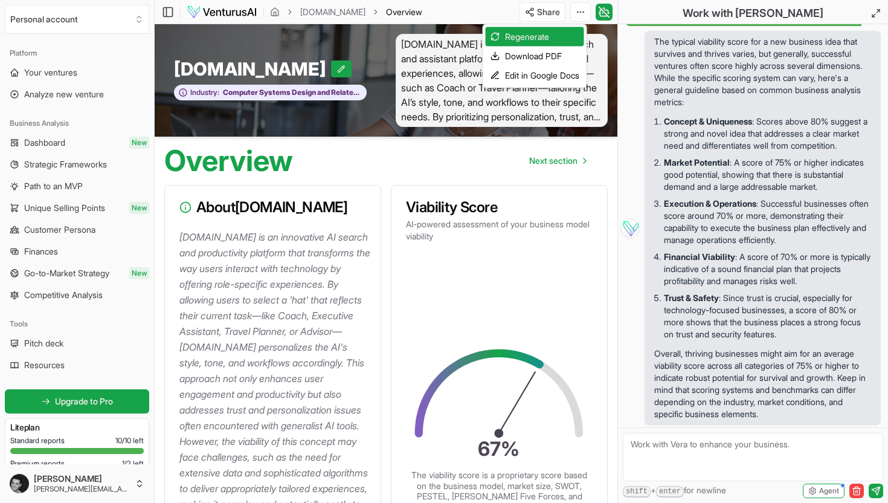
click at [370, 164] on html "We value your privacy We use cookies to enhance your browsing experience, serve…" at bounding box center [444, 251] width 888 height 503
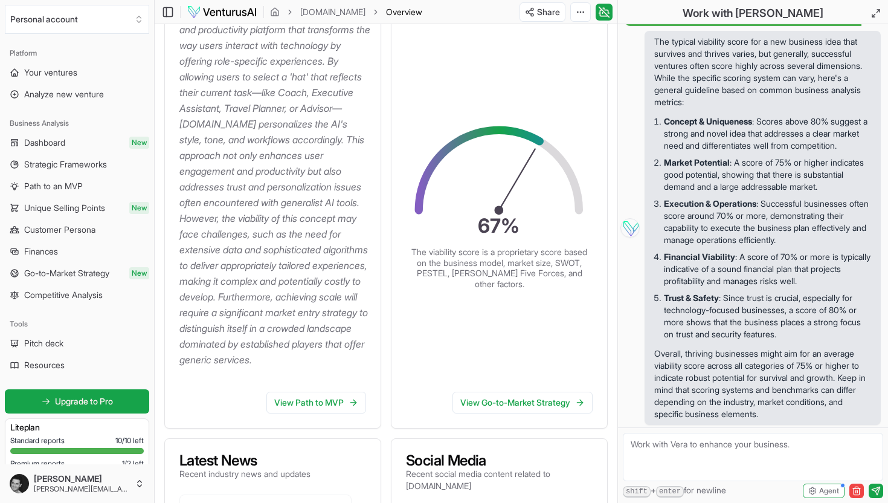
scroll to position [0, 0]
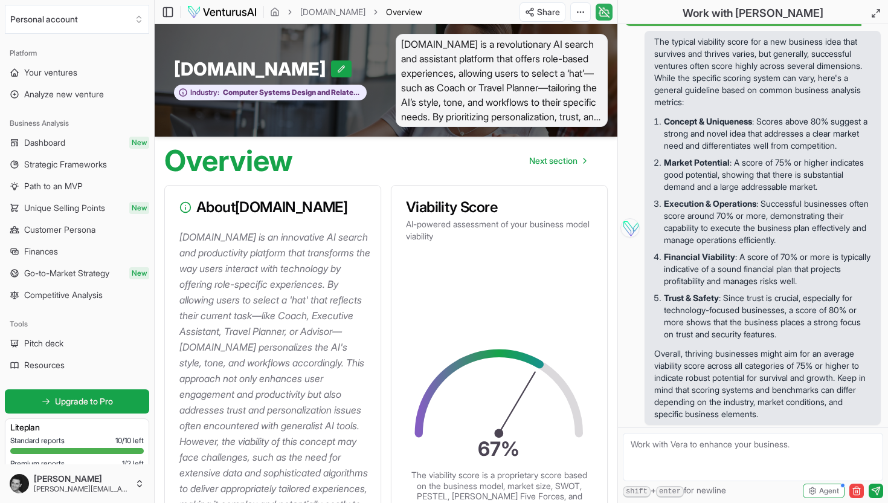
click at [602, 10] on icon at bounding box center [604, 13] width 8 height 6
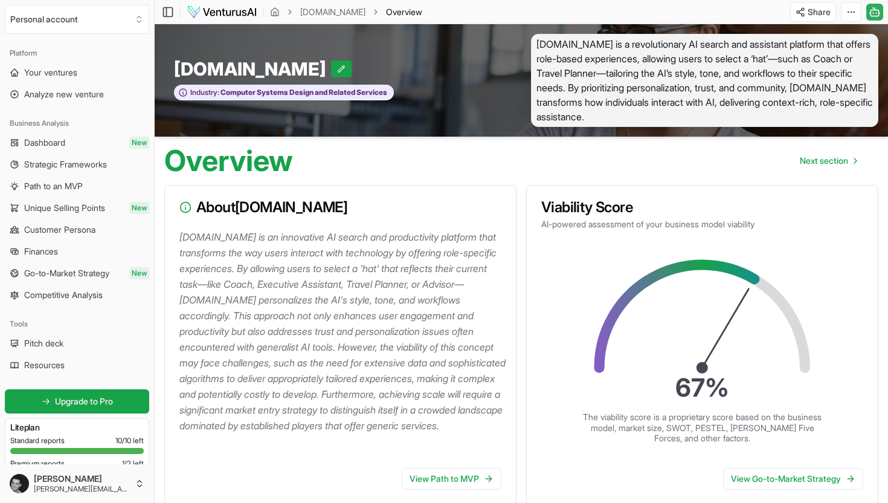
click at [877, 16] on icon at bounding box center [875, 12] width 12 height 14
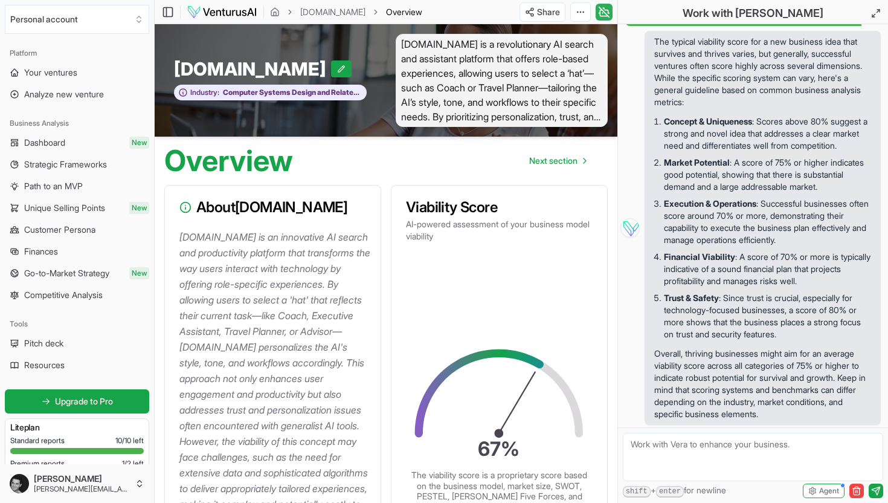
click at [735, 457] on textarea at bounding box center [753, 457] width 260 height 48
type textarea "I have ideas to improve the total score, how do I edit the original idea so you…"
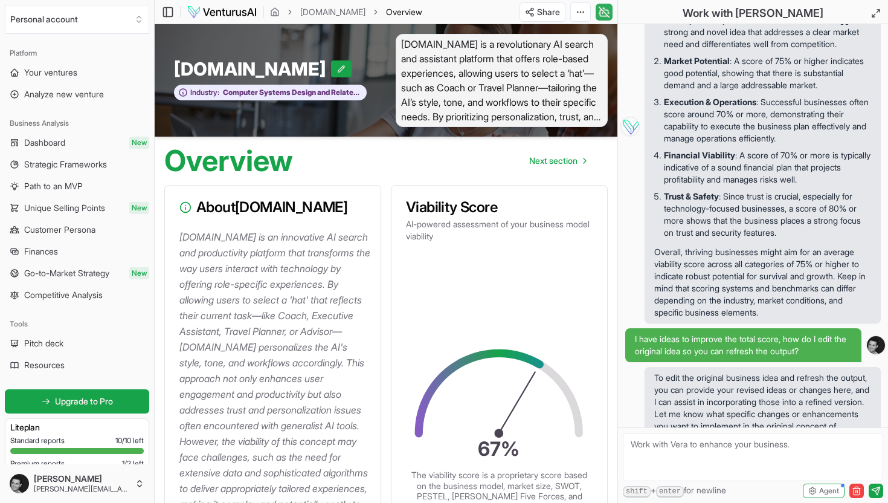
scroll to position [1117, 0]
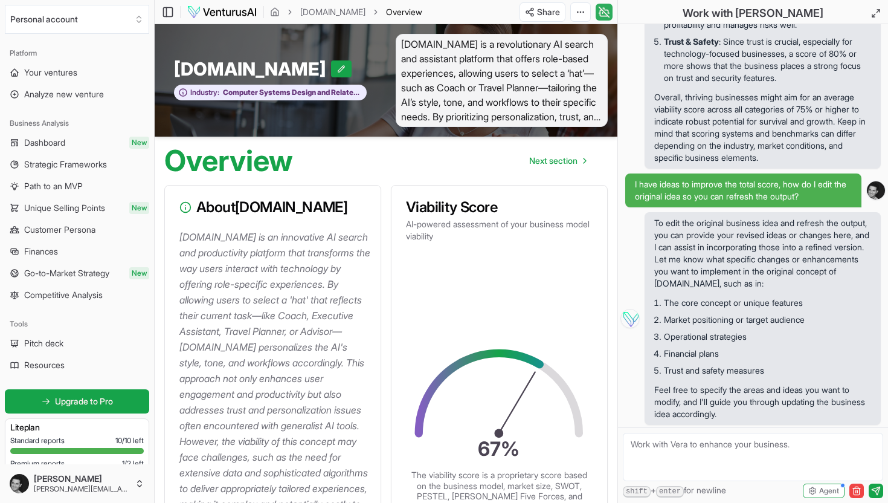
click at [758, 446] on textarea at bounding box center [753, 457] width 260 height 48
paste textarea "doop.com — The Role-Based AI Forum & App Store Concept doop.com is an AI-powere…"
type textarea "doop.com — The Role-Based AI Forum & App Store Concept doop.com is an AI-powere…"
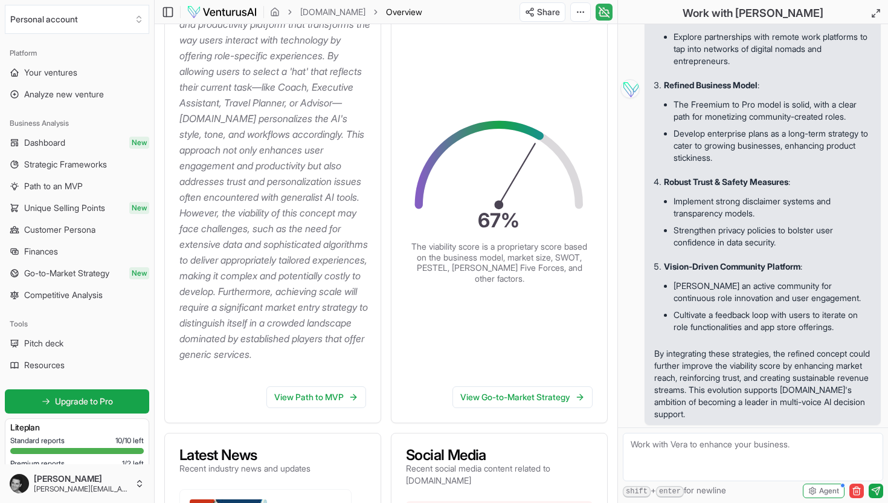
scroll to position [2388, 0]
click at [730, 449] on textarea at bounding box center [753, 457] width 260 height 48
type textarea "thanks, please make the changes and update your analysis"
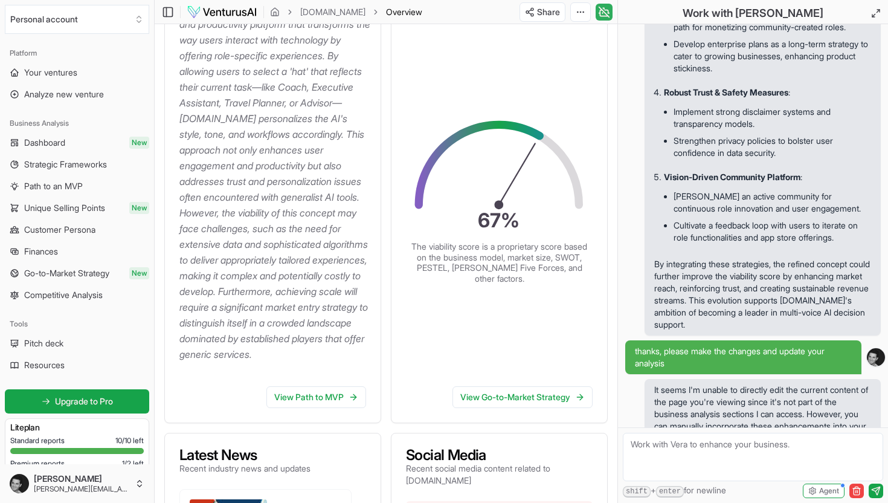
scroll to position [2574, 0]
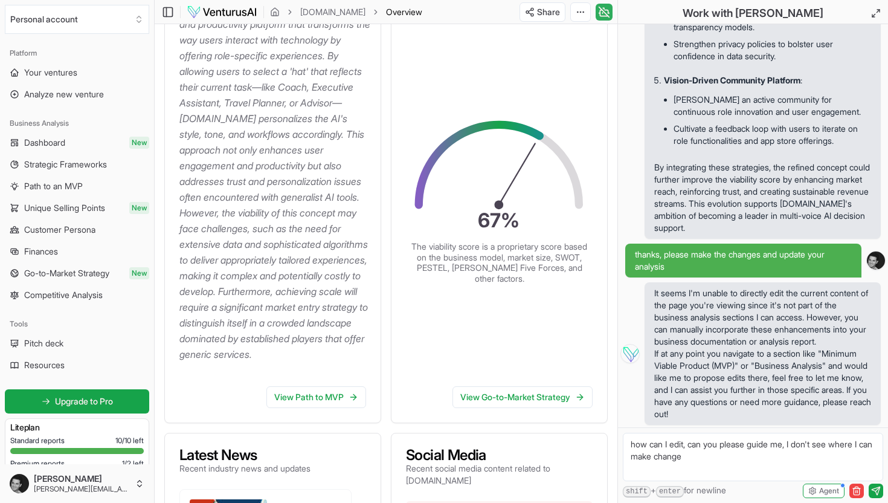
type textarea "how can I edit, can you please guide me, I don't see where I can make changes"
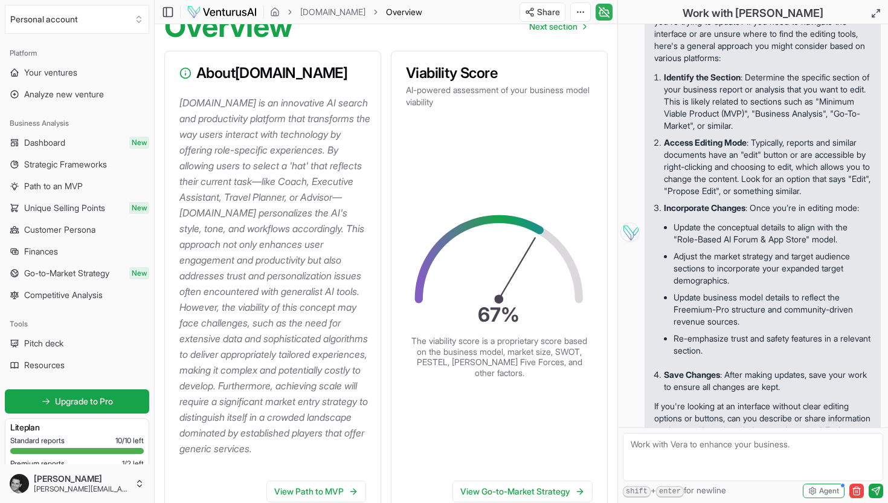
scroll to position [0, 0]
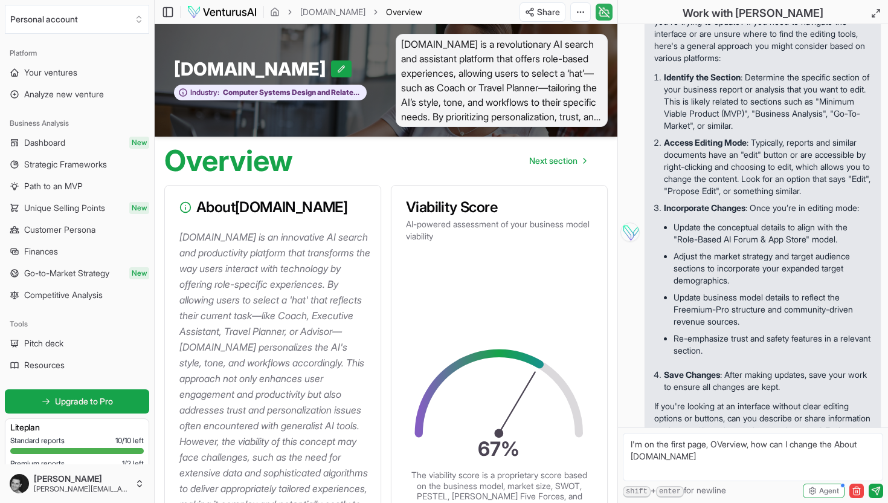
type textarea "I'm on the first page, OVerview, how can I change the About doop.com"
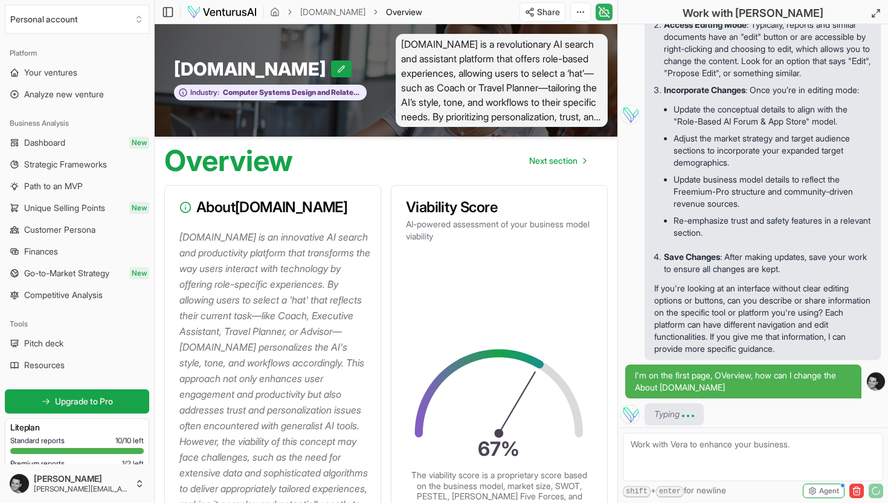
scroll to position [3541, 0]
